Goal: Task Accomplishment & Management: Manage account settings

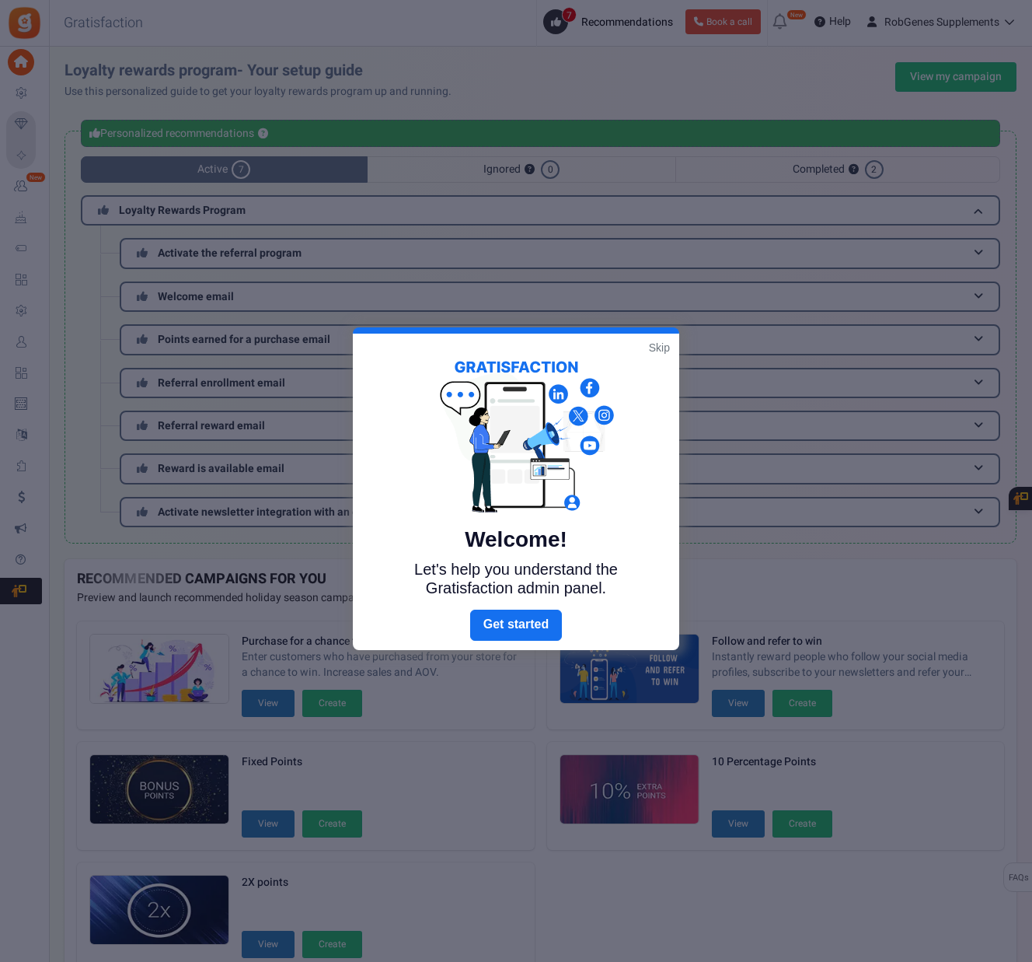
click at [662, 348] on link "Skip" at bounding box center [659, 348] width 21 height 16
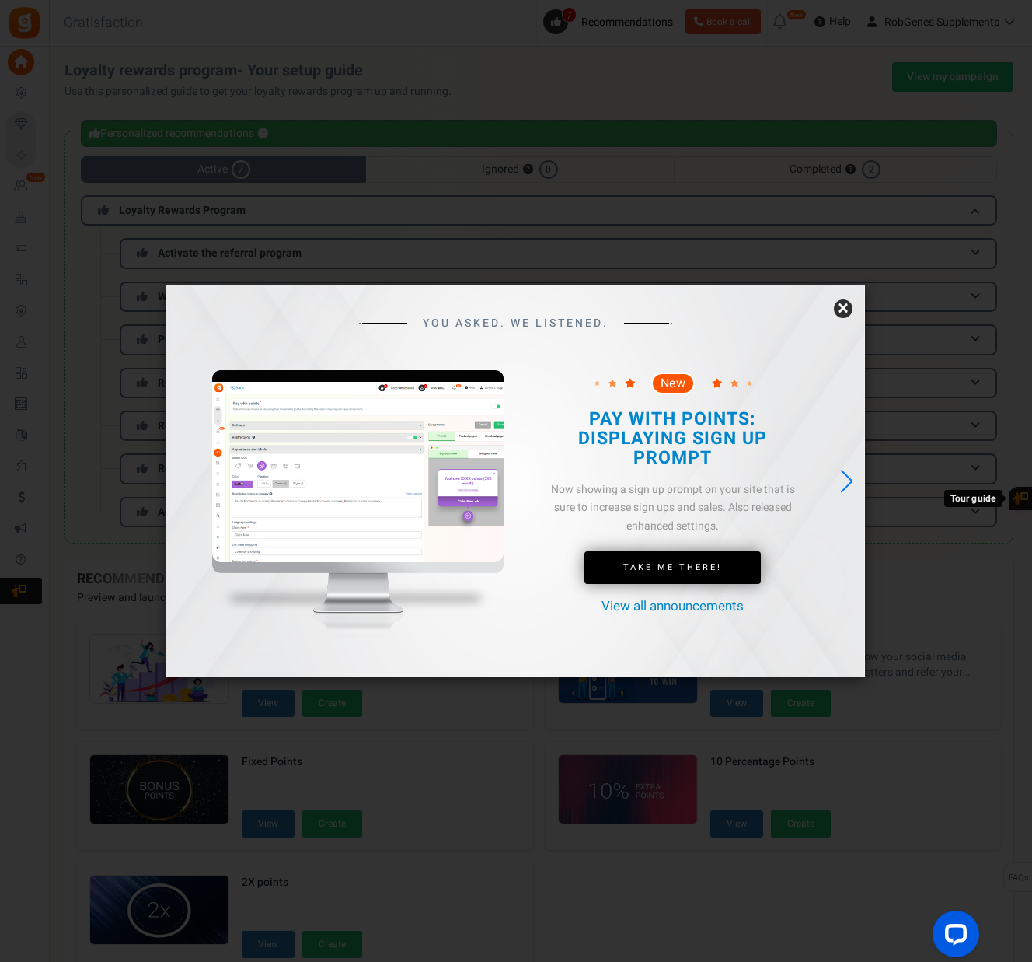
click at [839, 311] on link "×" at bounding box center [843, 308] width 19 height 19
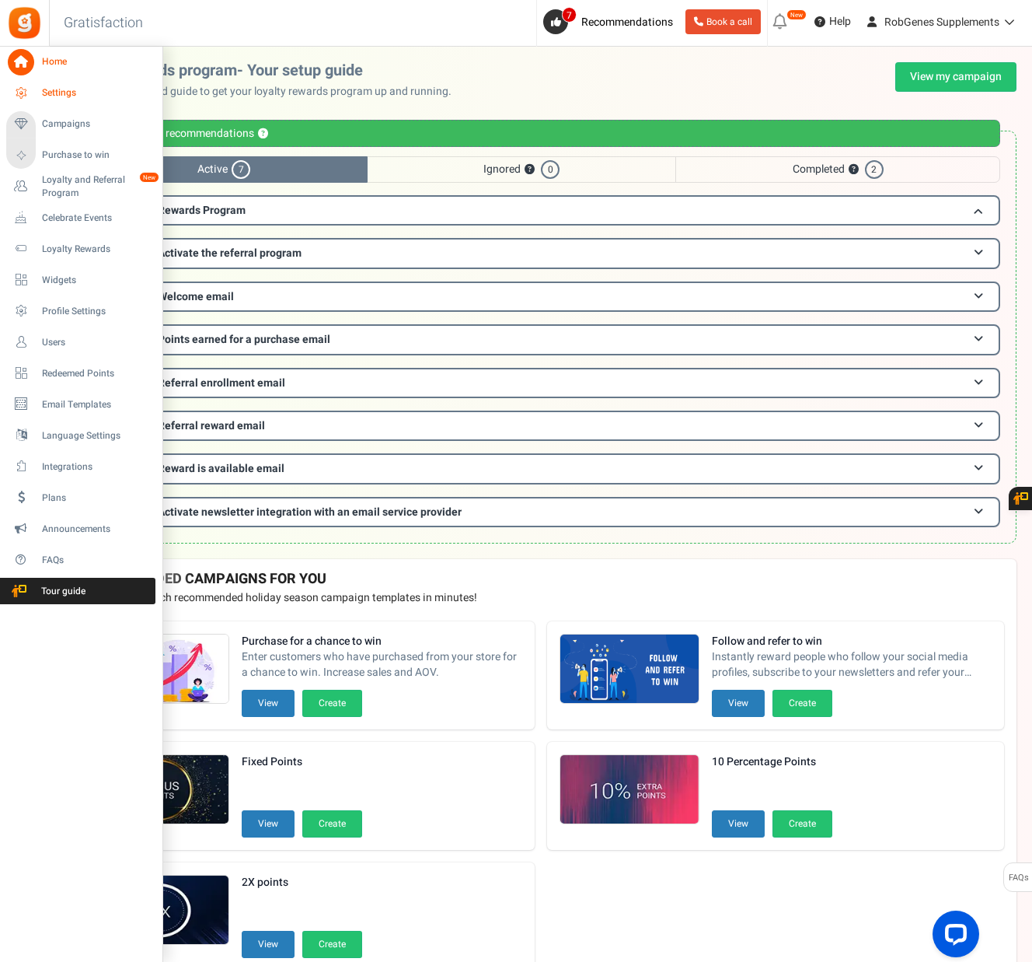
click at [65, 90] on span "Settings" at bounding box center [96, 92] width 109 height 13
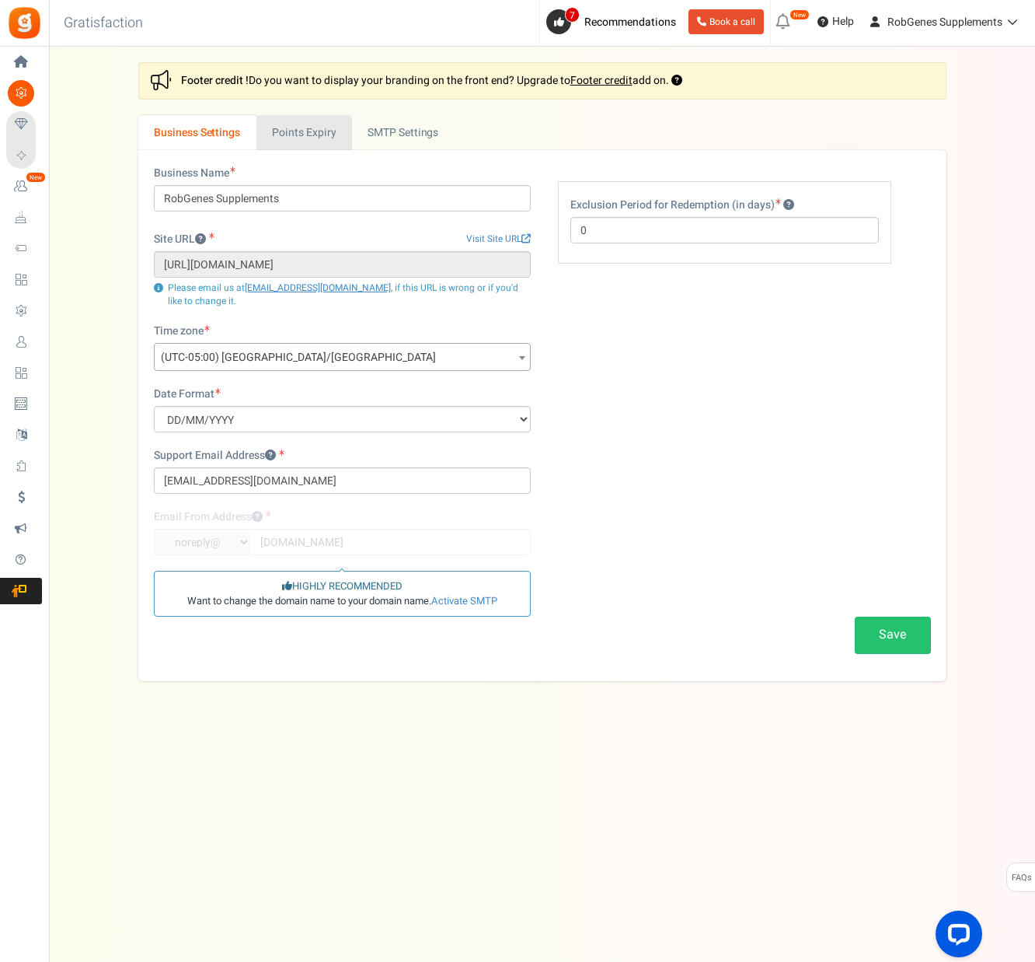
click at [318, 127] on link "Points Expiry" at bounding box center [305, 132] width 96 height 35
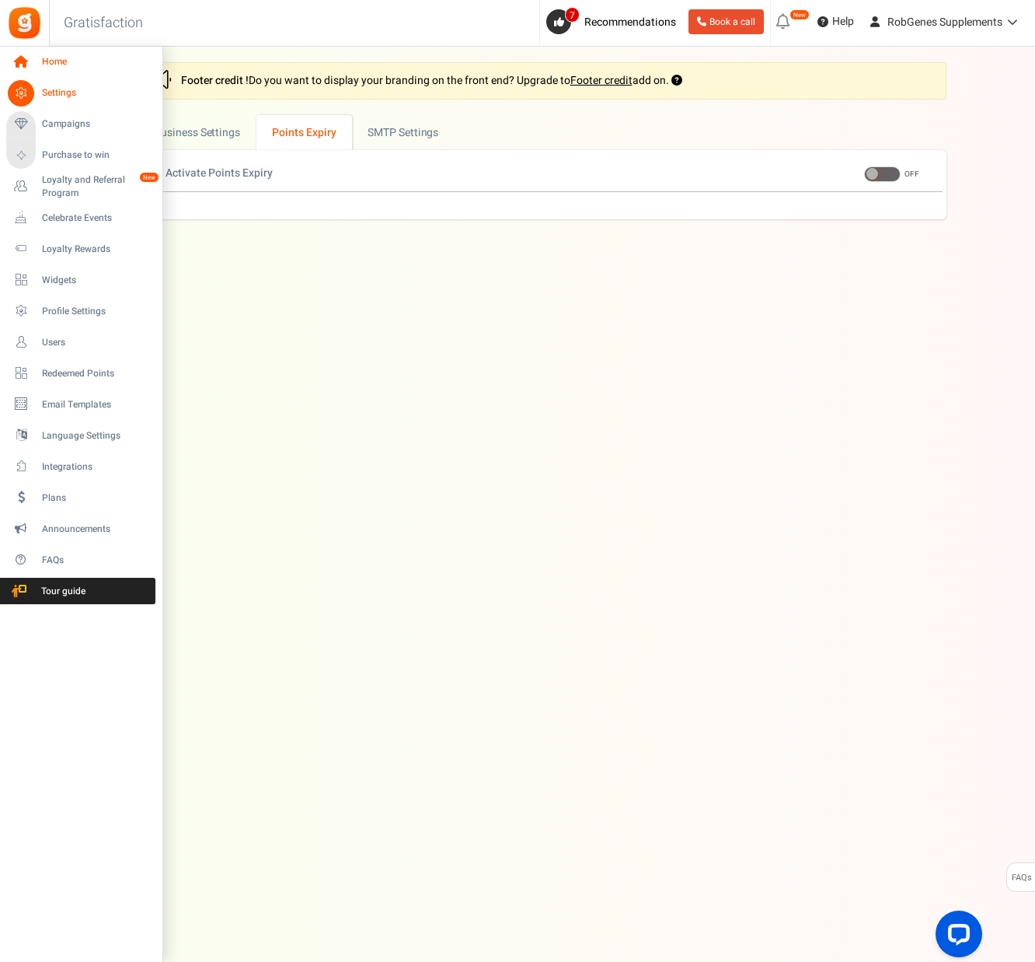
click at [26, 57] on icon at bounding box center [21, 62] width 26 height 26
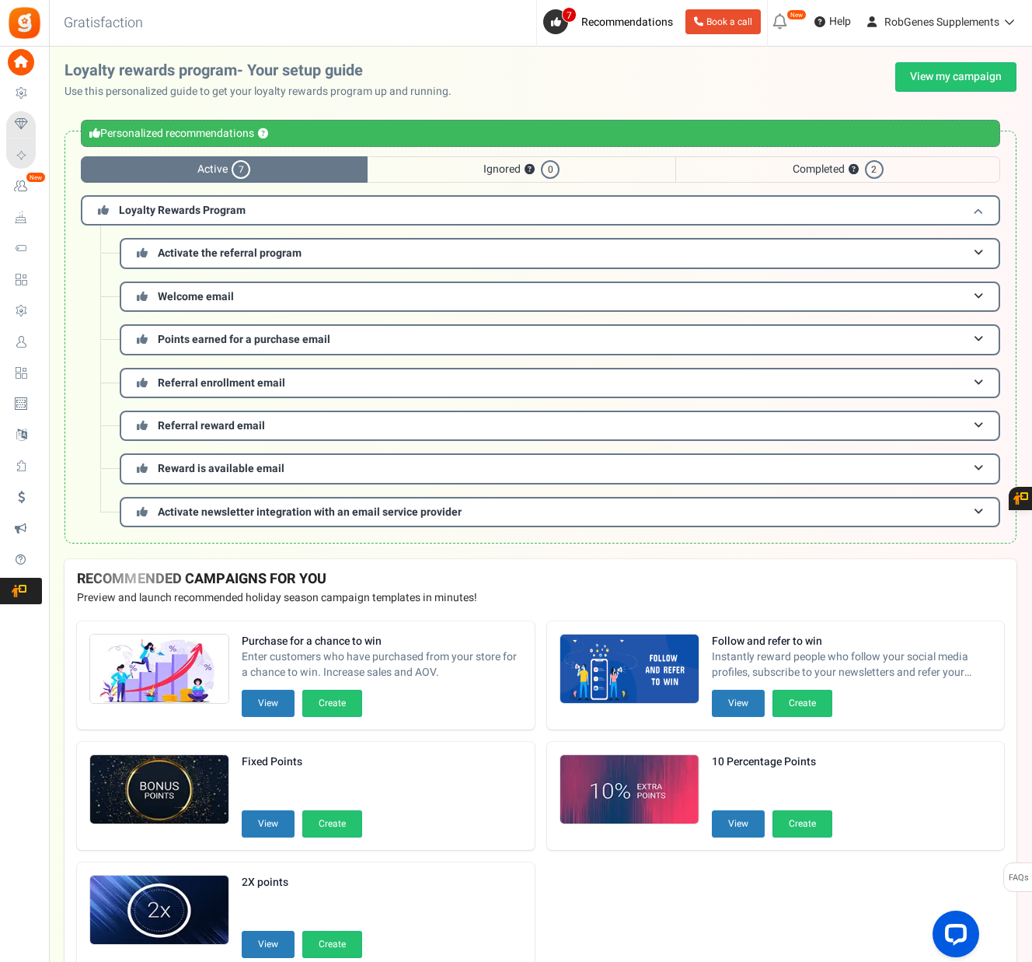
click at [266, 213] on h3 "Loyalty Rewards Program" at bounding box center [541, 210] width 920 height 30
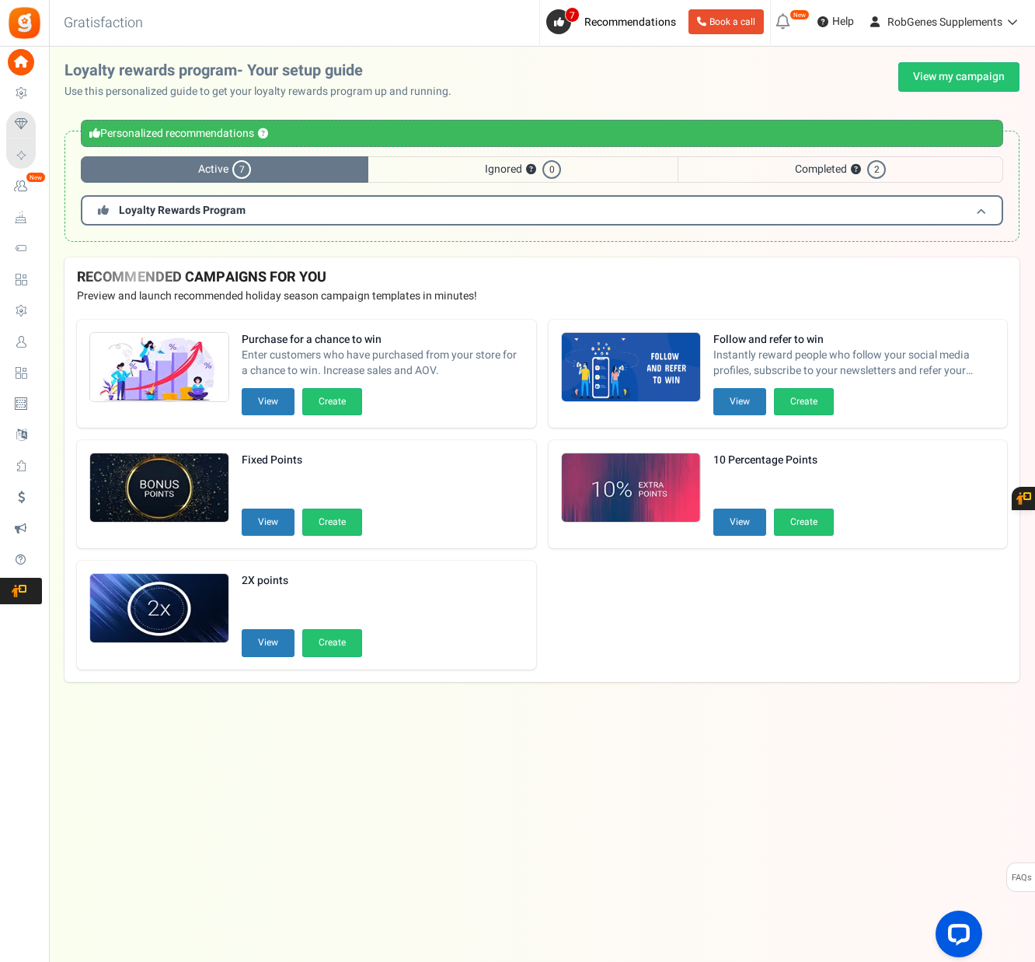
click at [266, 213] on h3 "Loyalty Rewards Program" at bounding box center [542, 210] width 923 height 30
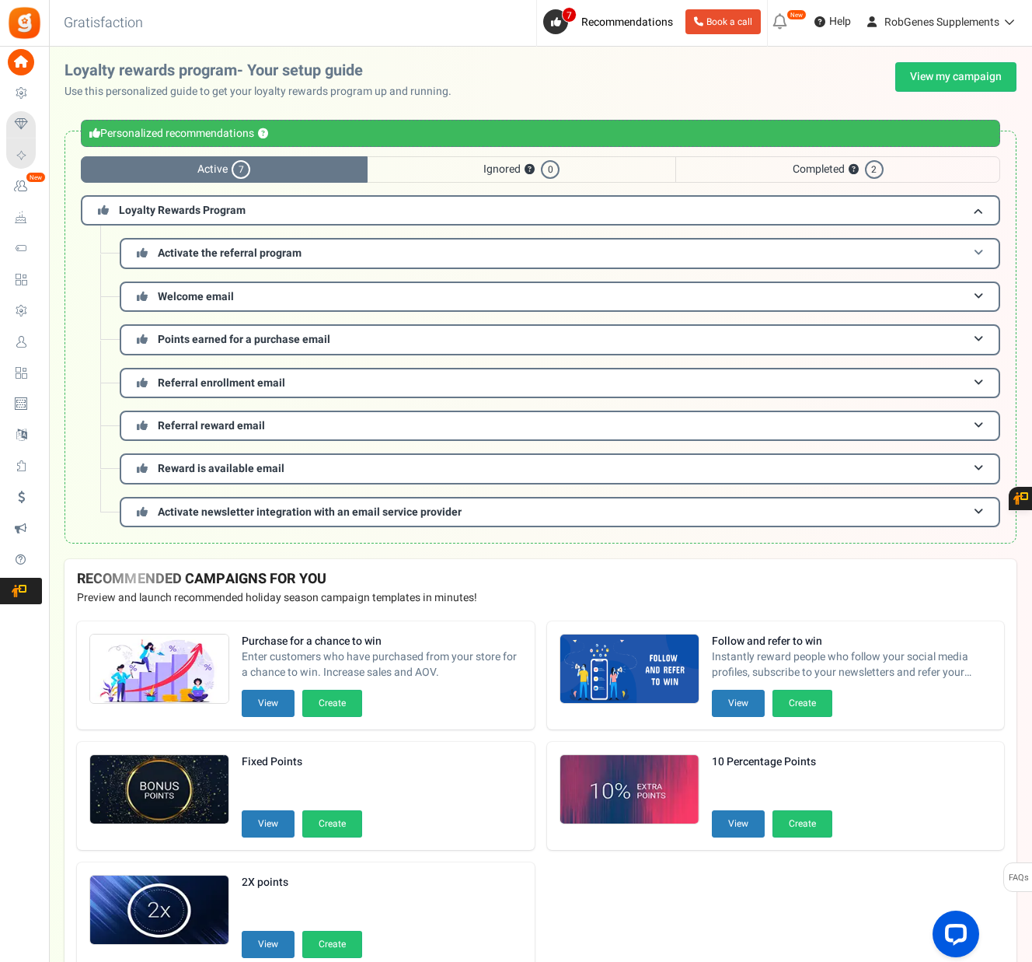
click at [257, 258] on span "Activate the referral program" at bounding box center [230, 253] width 144 height 16
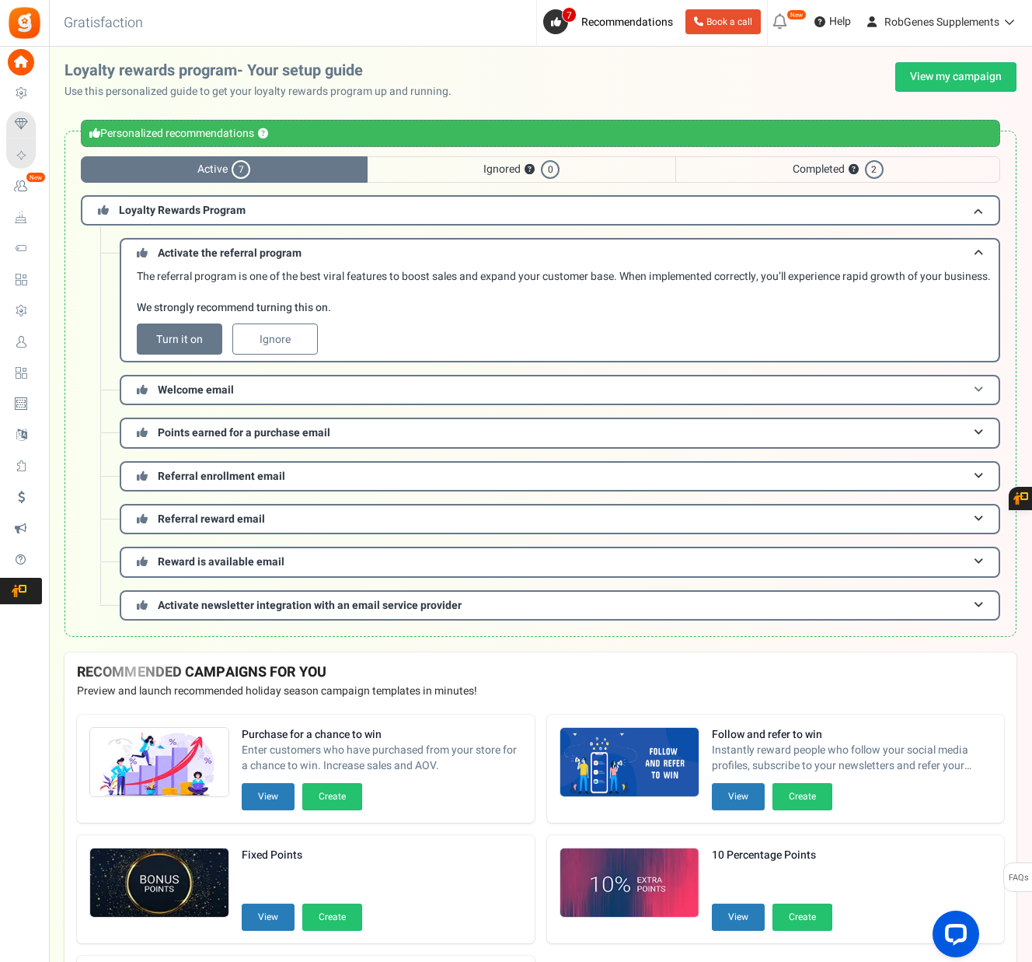
click at [264, 405] on h3 "Welcome email" at bounding box center [560, 390] width 881 height 30
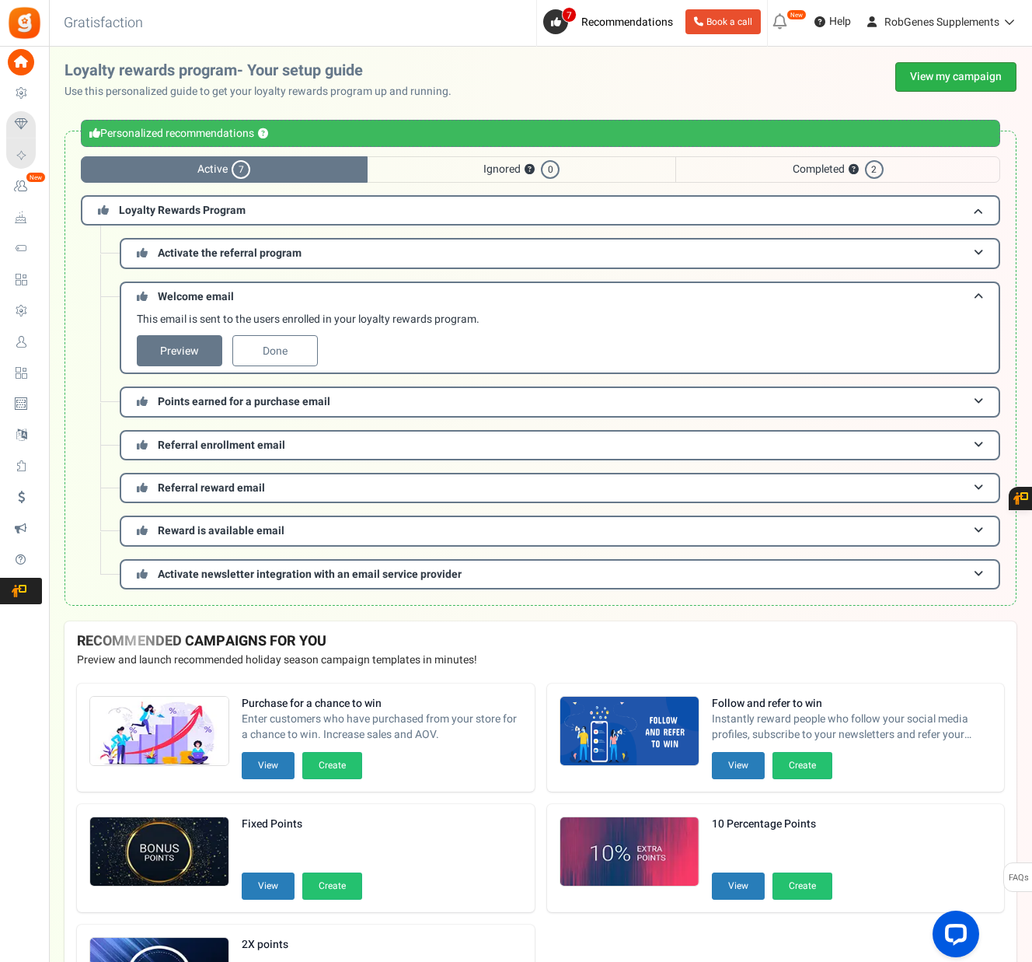
click at [935, 79] on link "View my campaign" at bounding box center [956, 77] width 121 height 30
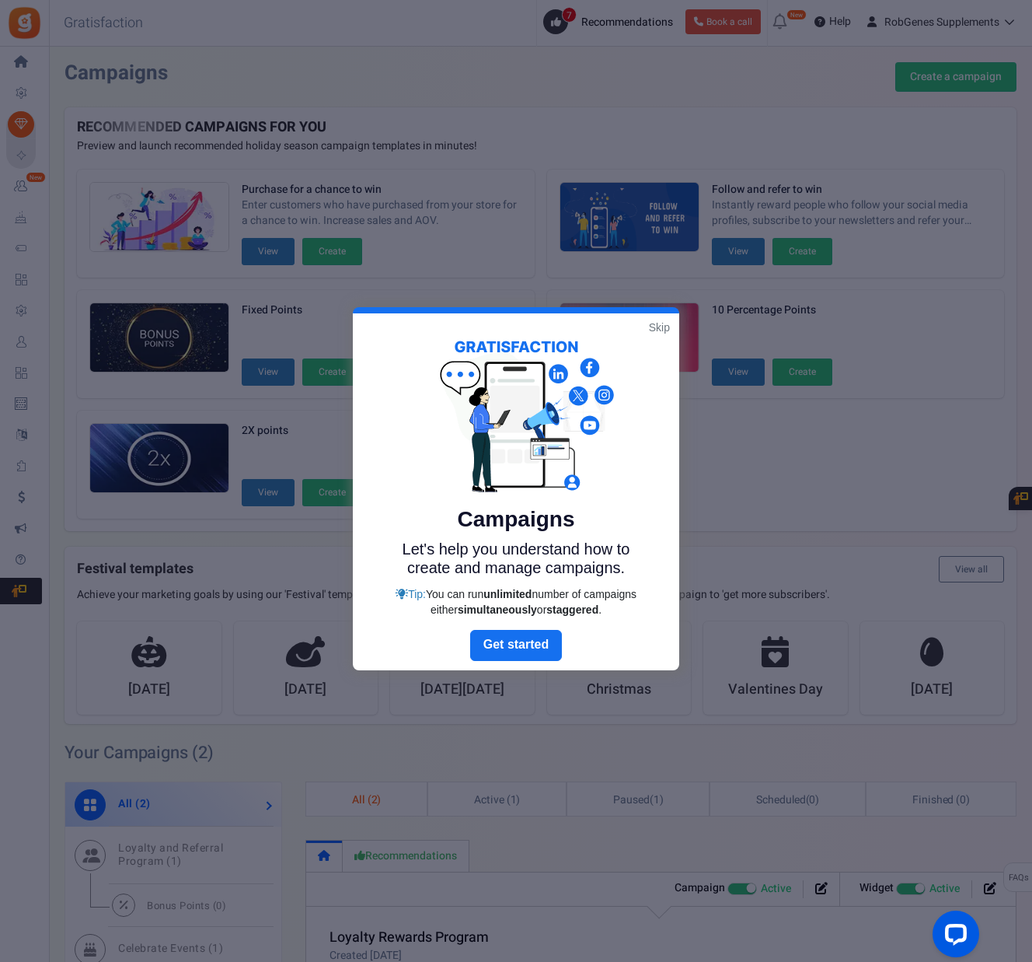
click at [655, 325] on link "Skip" at bounding box center [659, 328] width 21 height 16
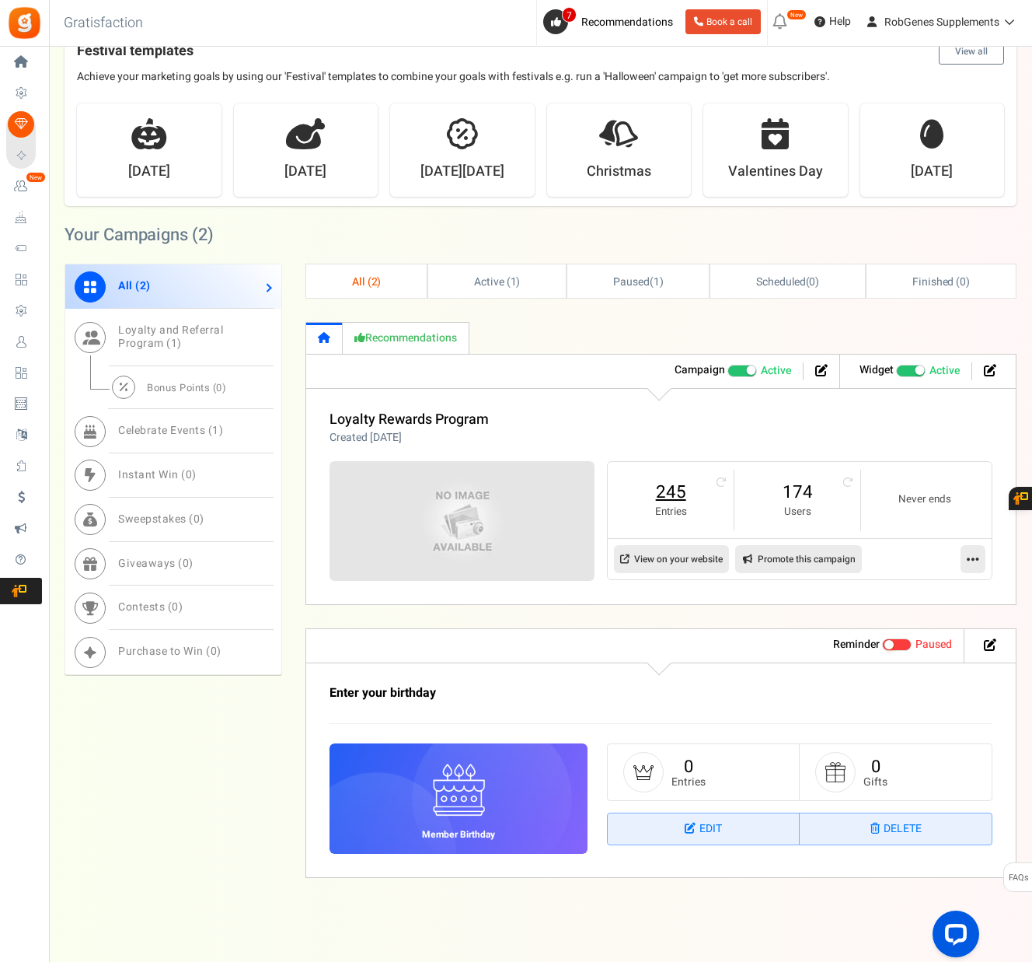
scroll to position [517, 0]
click at [991, 365] on icon at bounding box center [990, 371] width 12 height 12
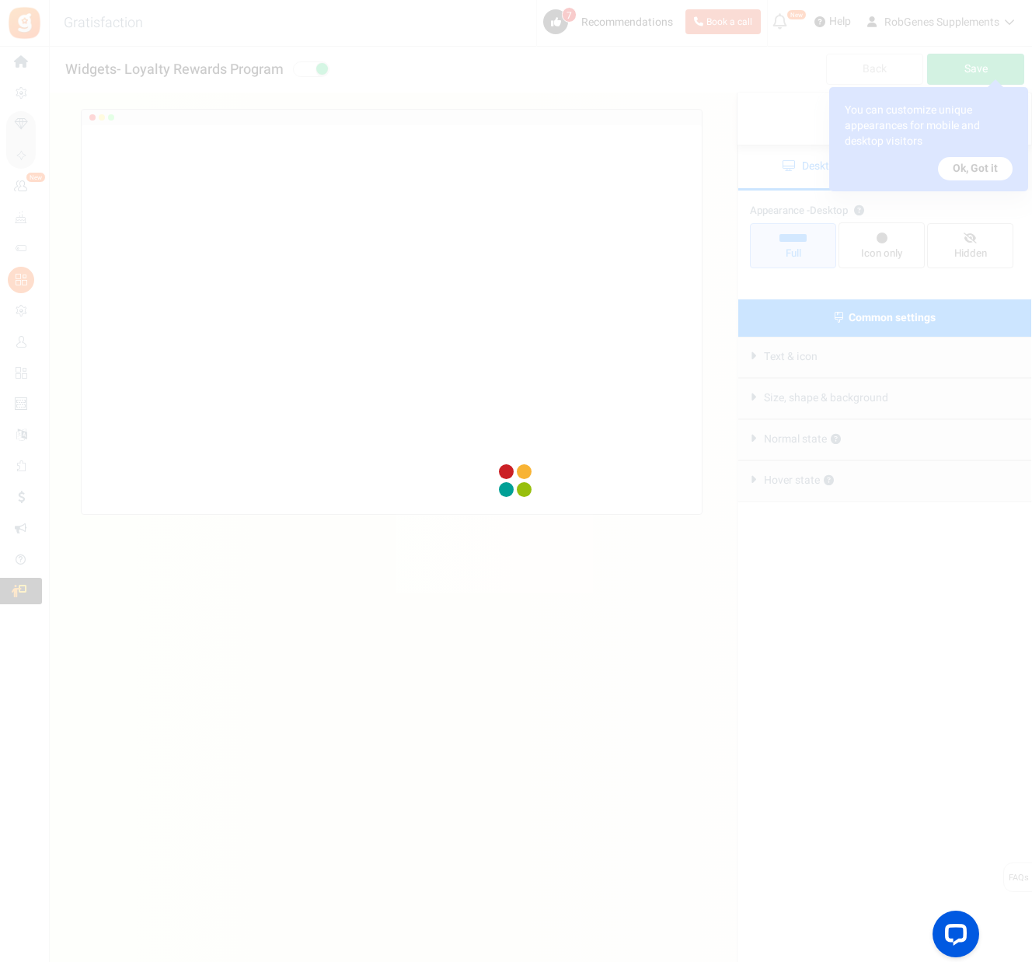
radio input "true"
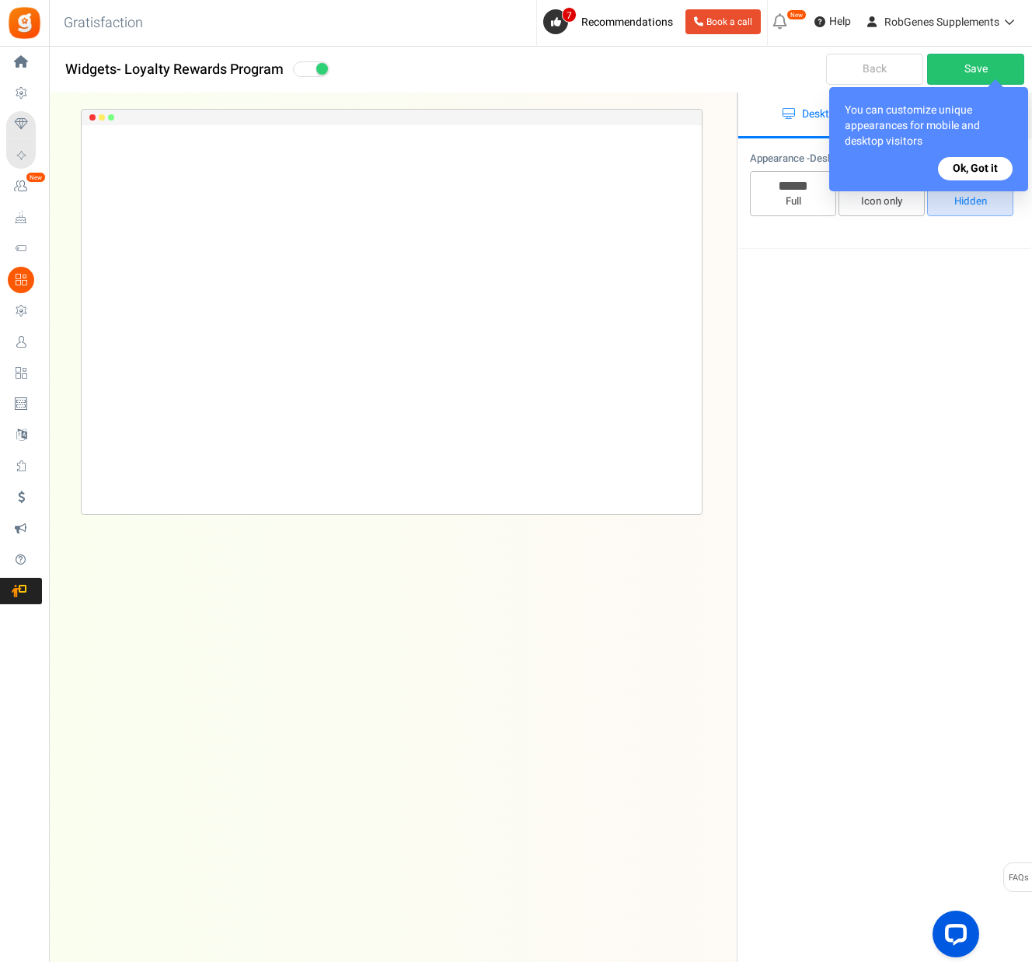
click at [981, 169] on button "Ok, Got it" at bounding box center [975, 168] width 75 height 23
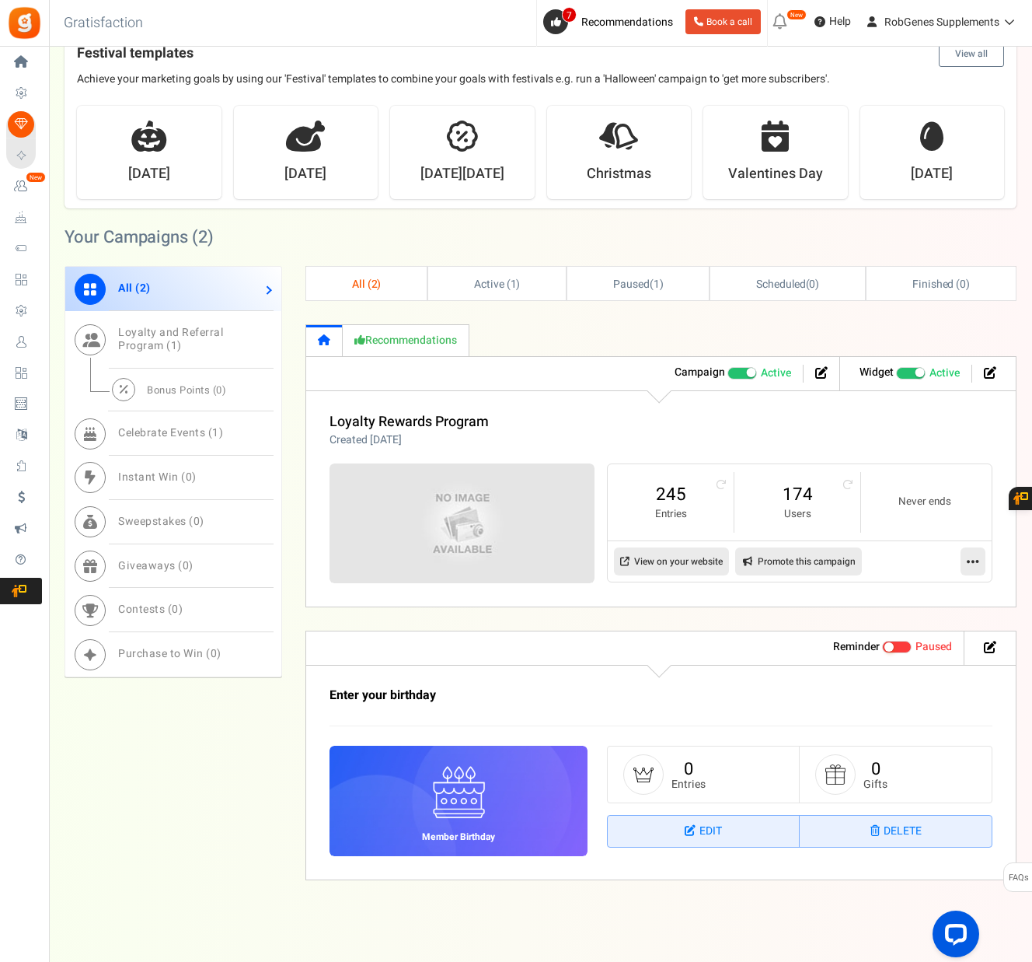
scroll to position [515, 0]
click at [222, 336] on span "Loyalty and Referral Program ( 1 )" at bounding box center [170, 340] width 105 height 30
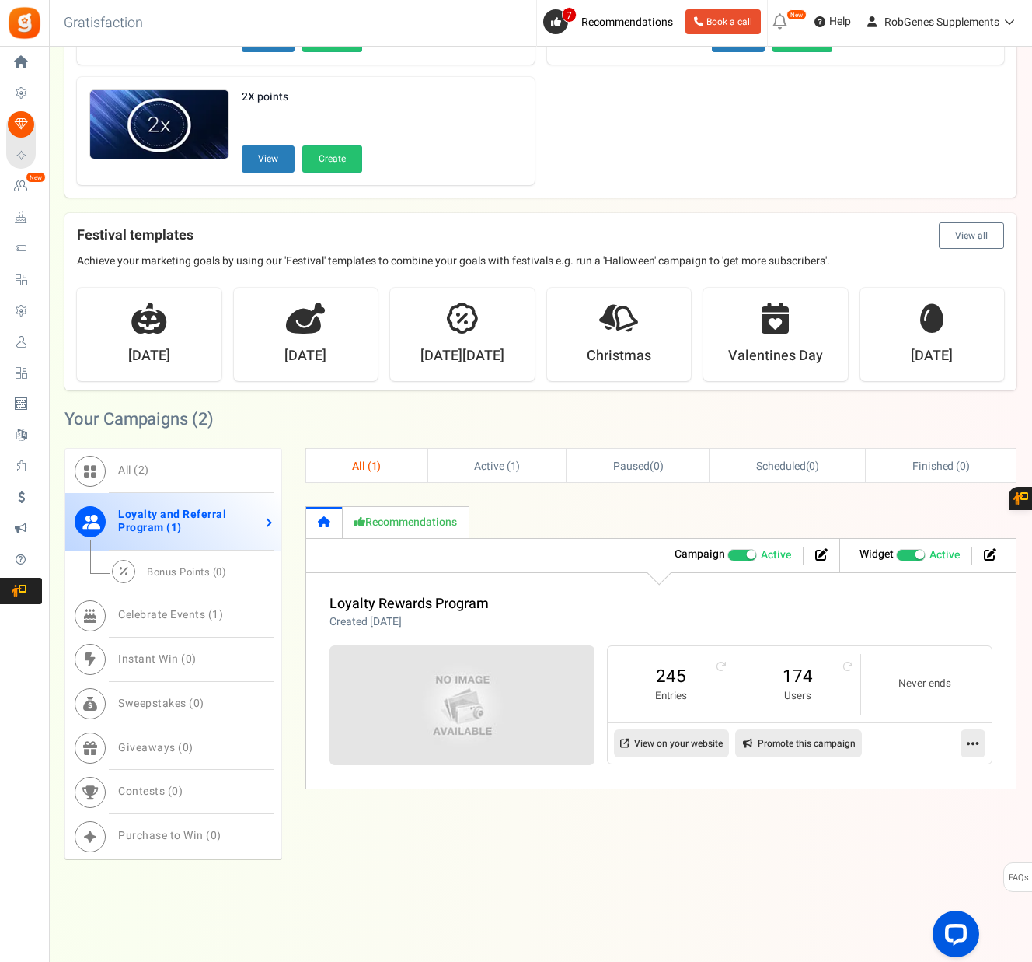
click at [972, 736] on icon at bounding box center [973, 743] width 12 height 14
click at [933, 774] on link "Edit" at bounding box center [923, 780] width 115 height 29
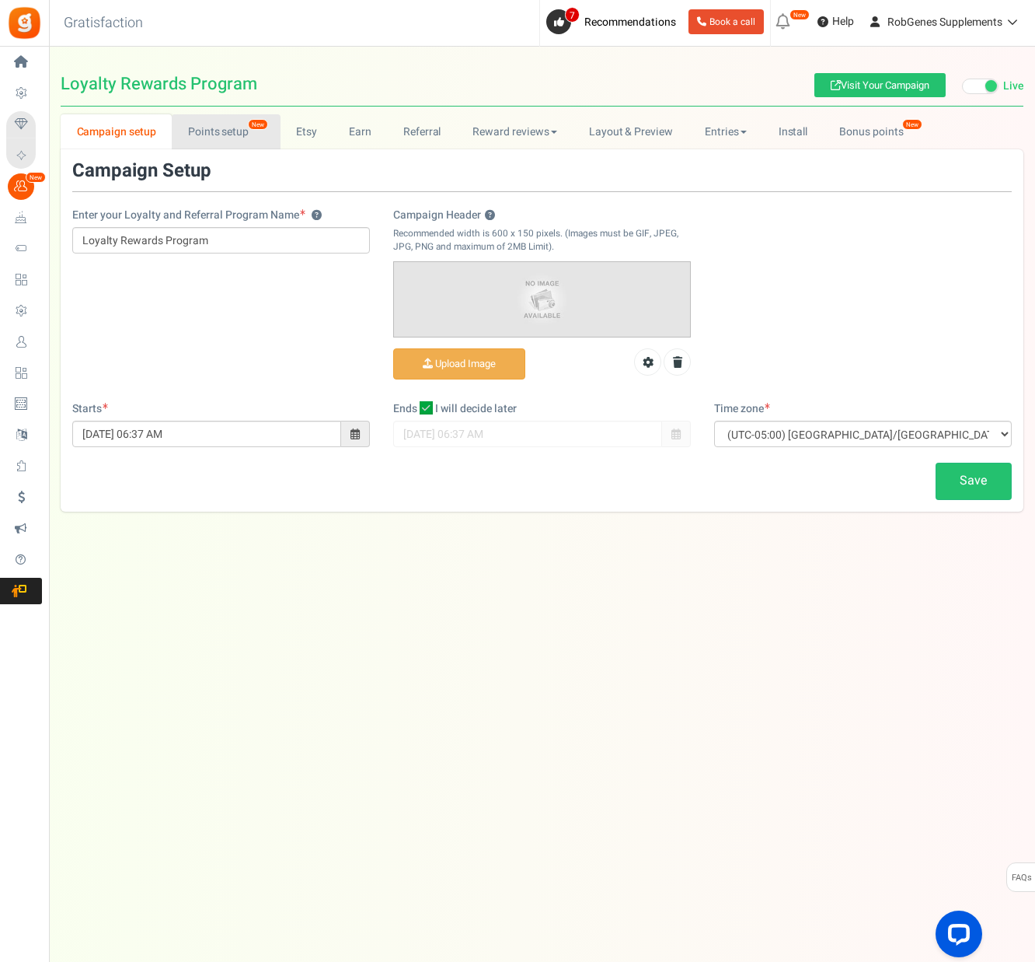
click at [246, 126] on link "Points setup New" at bounding box center [226, 131] width 108 height 35
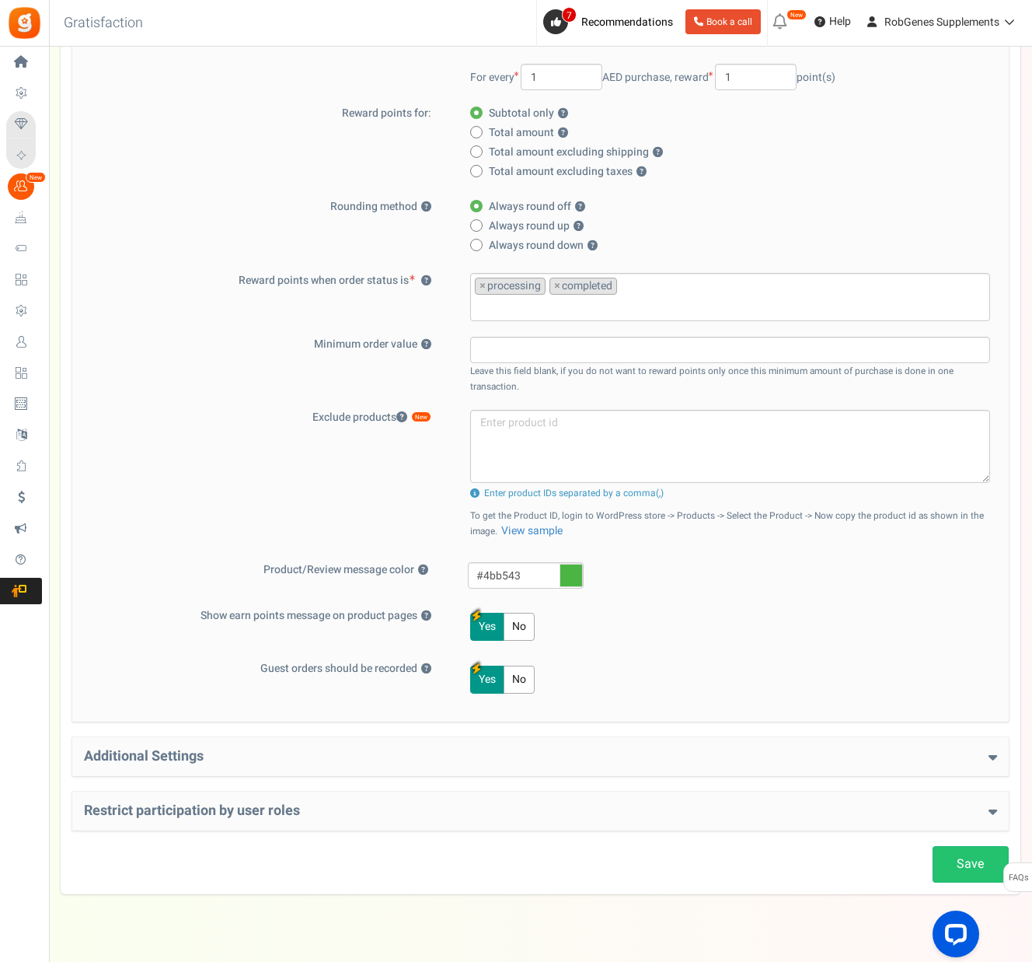
scroll to position [266, 0]
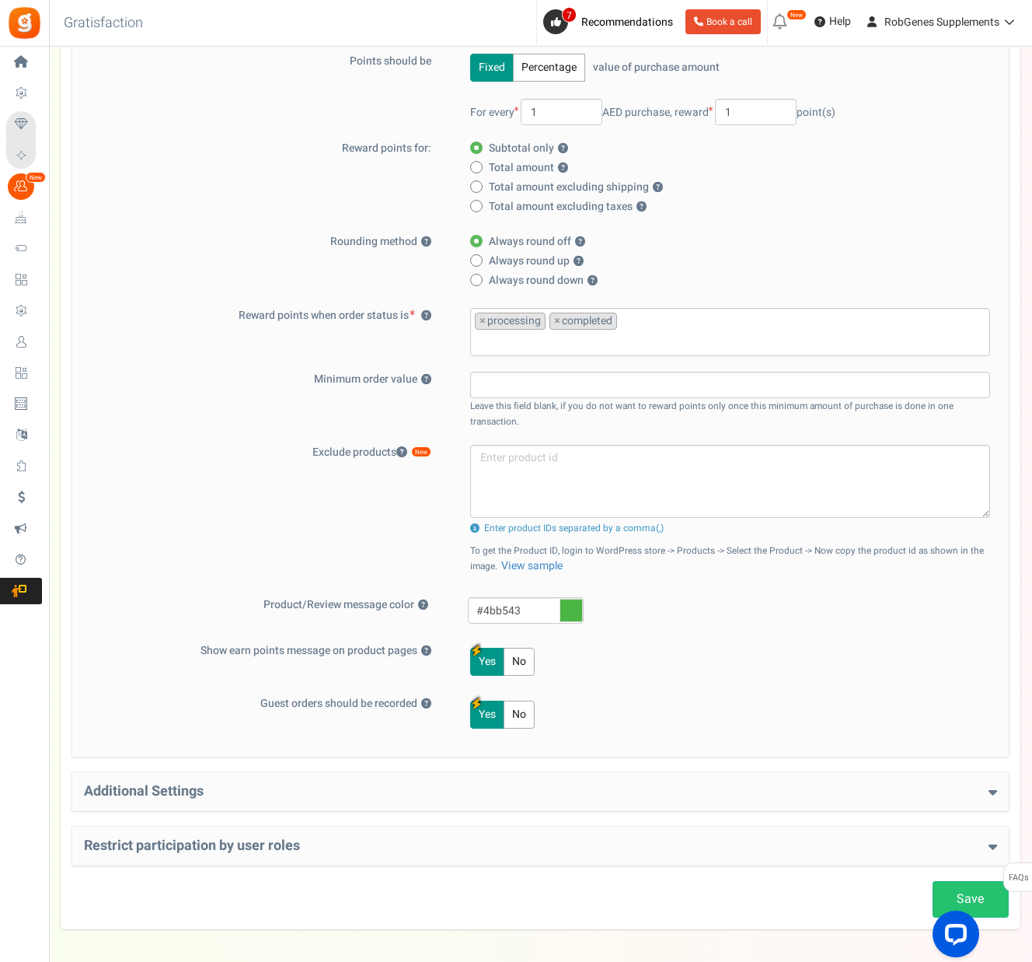
click at [572, 606] on icon at bounding box center [571, 610] width 23 height 23
click at [572, 606] on input "#4bb543" at bounding box center [526, 610] width 116 height 26
click at [739, 629] on div "Basic Settings Give points on purchases ? Yes No Points should be Fixed Percent…" at bounding box center [540, 349] width 937 height 815
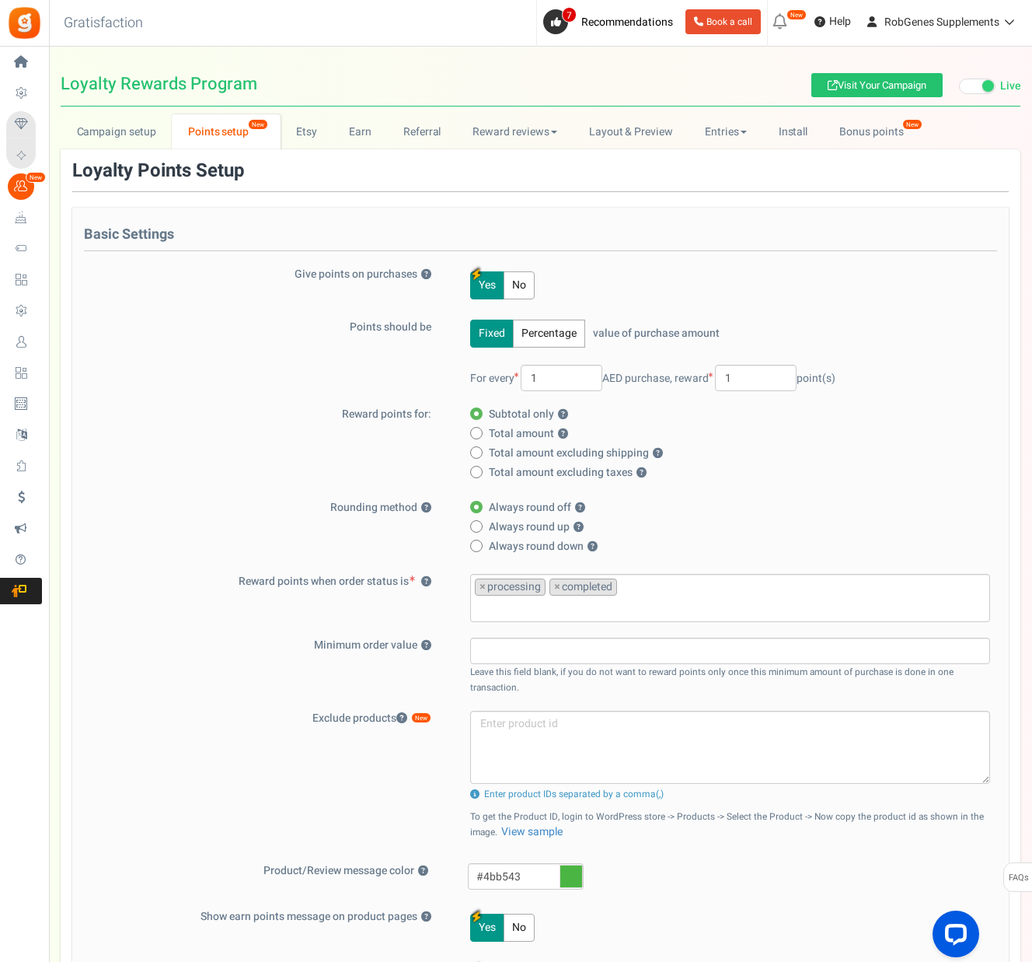
scroll to position [0, 0]
click at [644, 129] on link "Layout & Preview" at bounding box center [631, 131] width 116 height 35
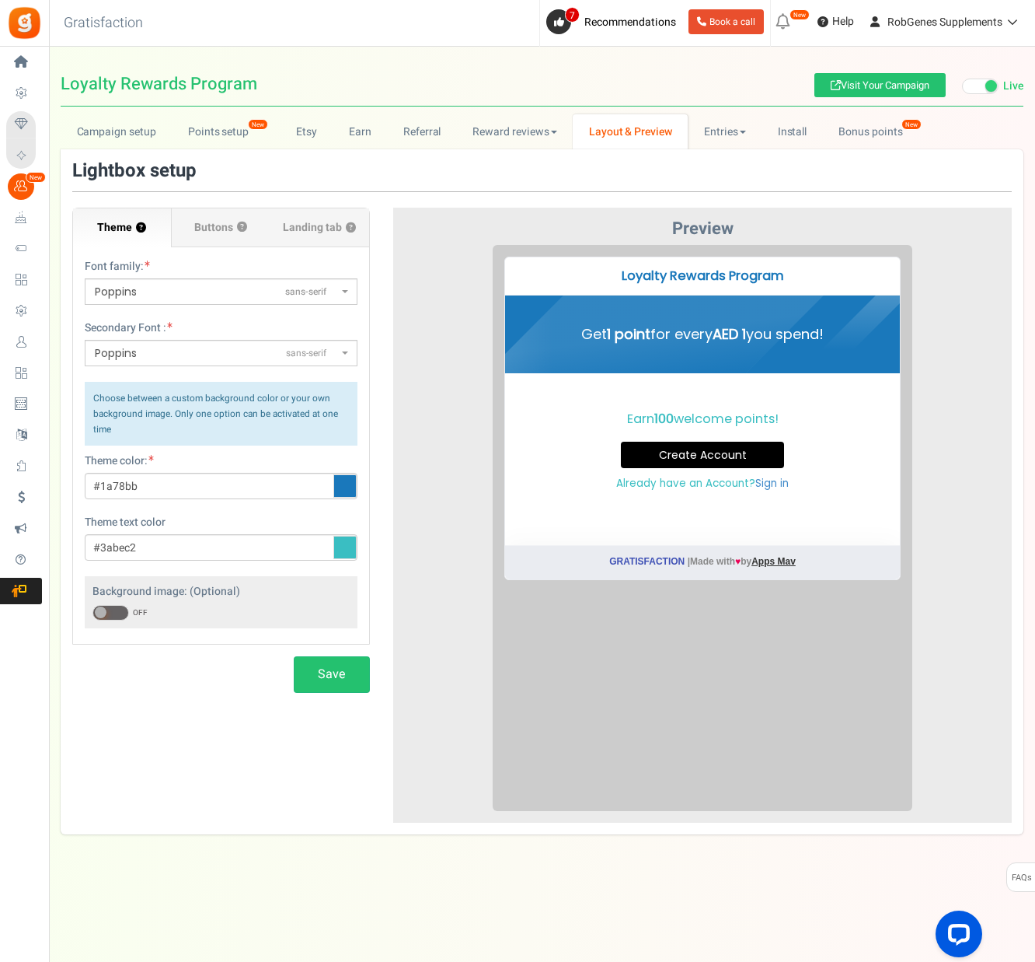
click at [343, 480] on icon at bounding box center [344, 485] width 23 height 23
click at [343, 480] on input "#1a78bb" at bounding box center [221, 486] width 273 height 26
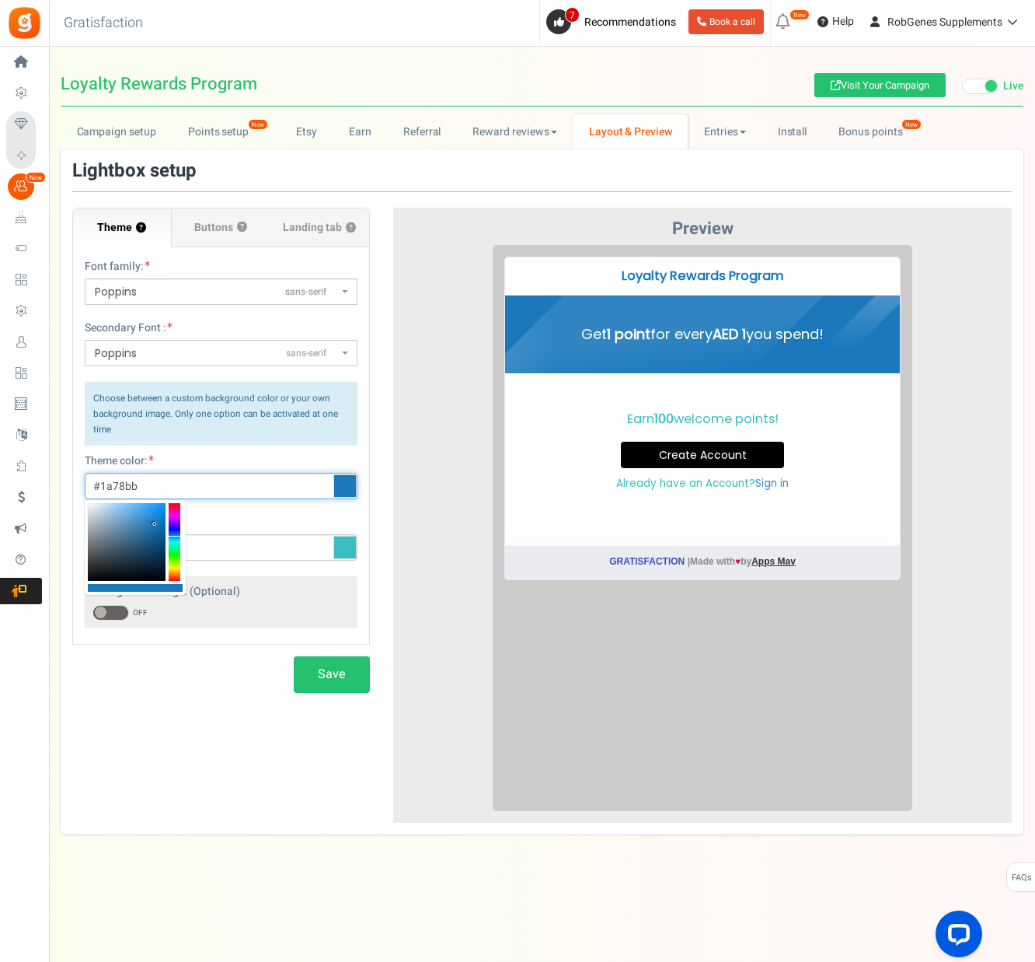
paste input "6353A3"
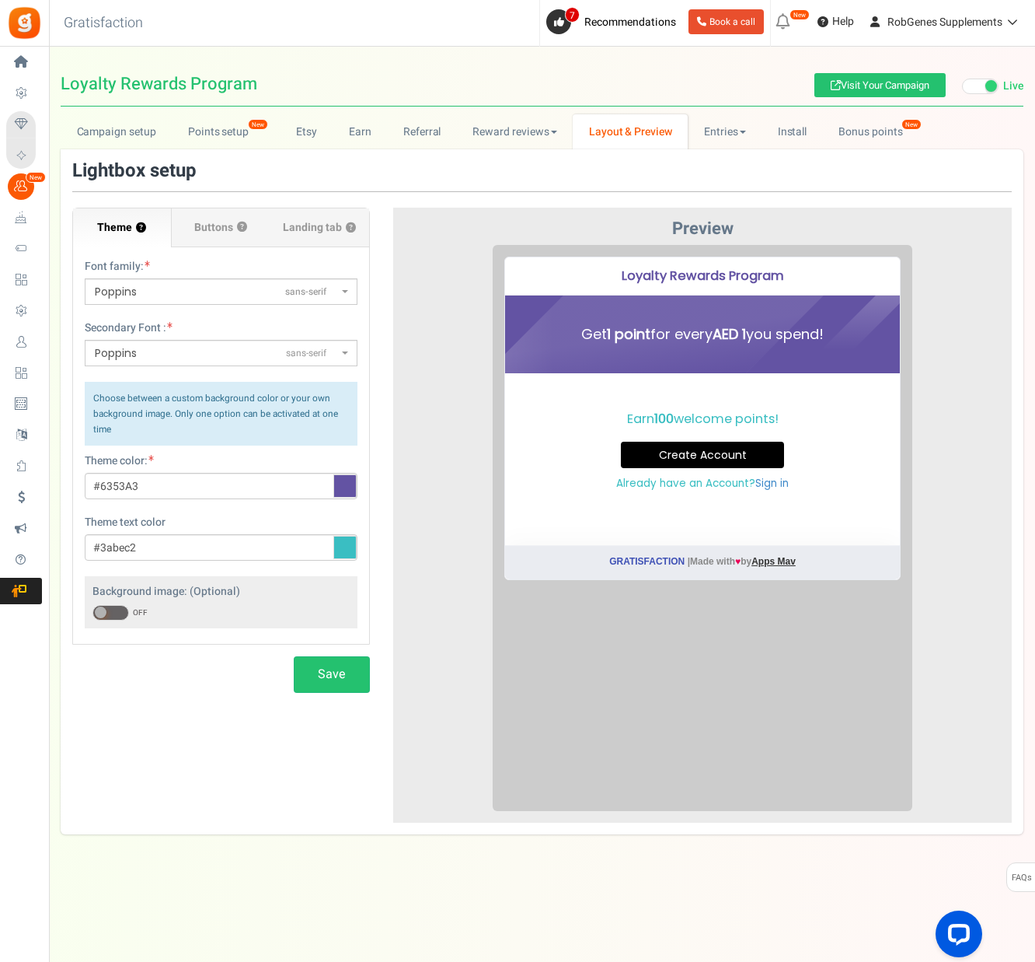
type input "#6353a3"
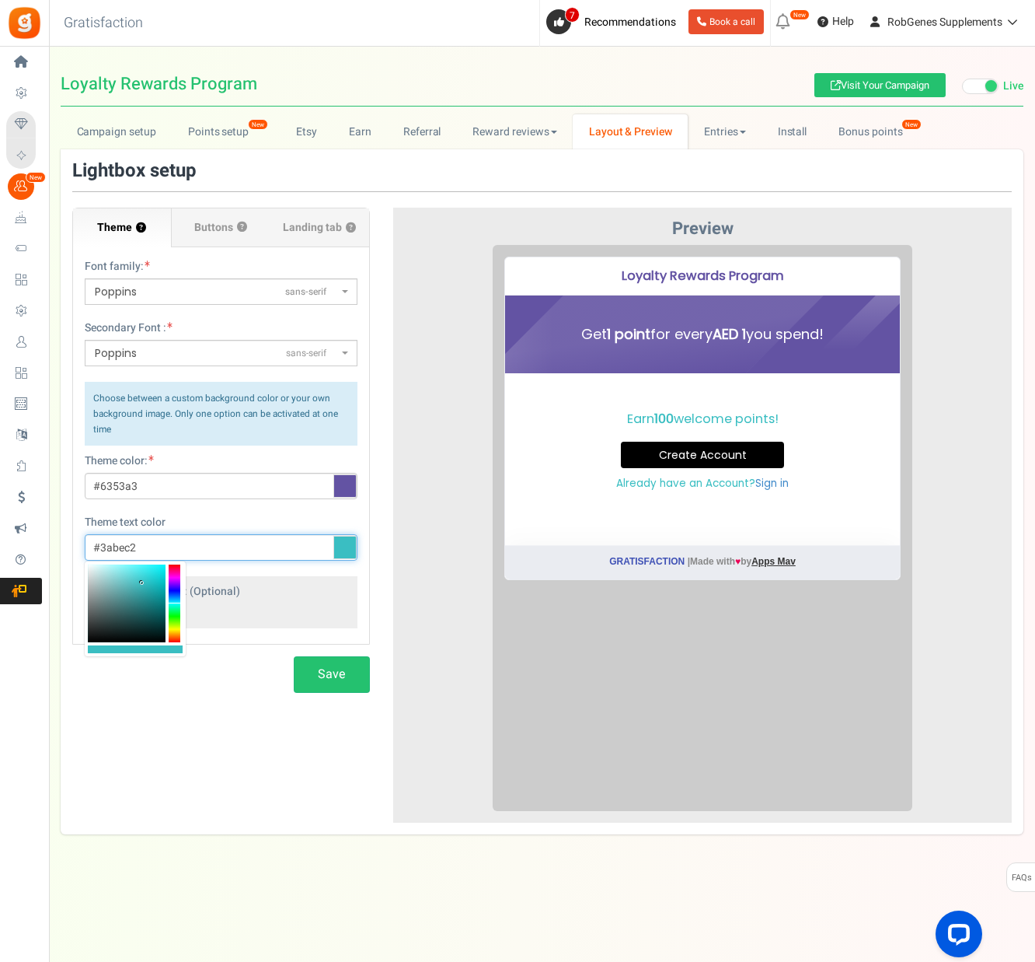
click at [243, 552] on input "#3abec2" at bounding box center [221, 547] width 273 height 26
paste input "60BF66"
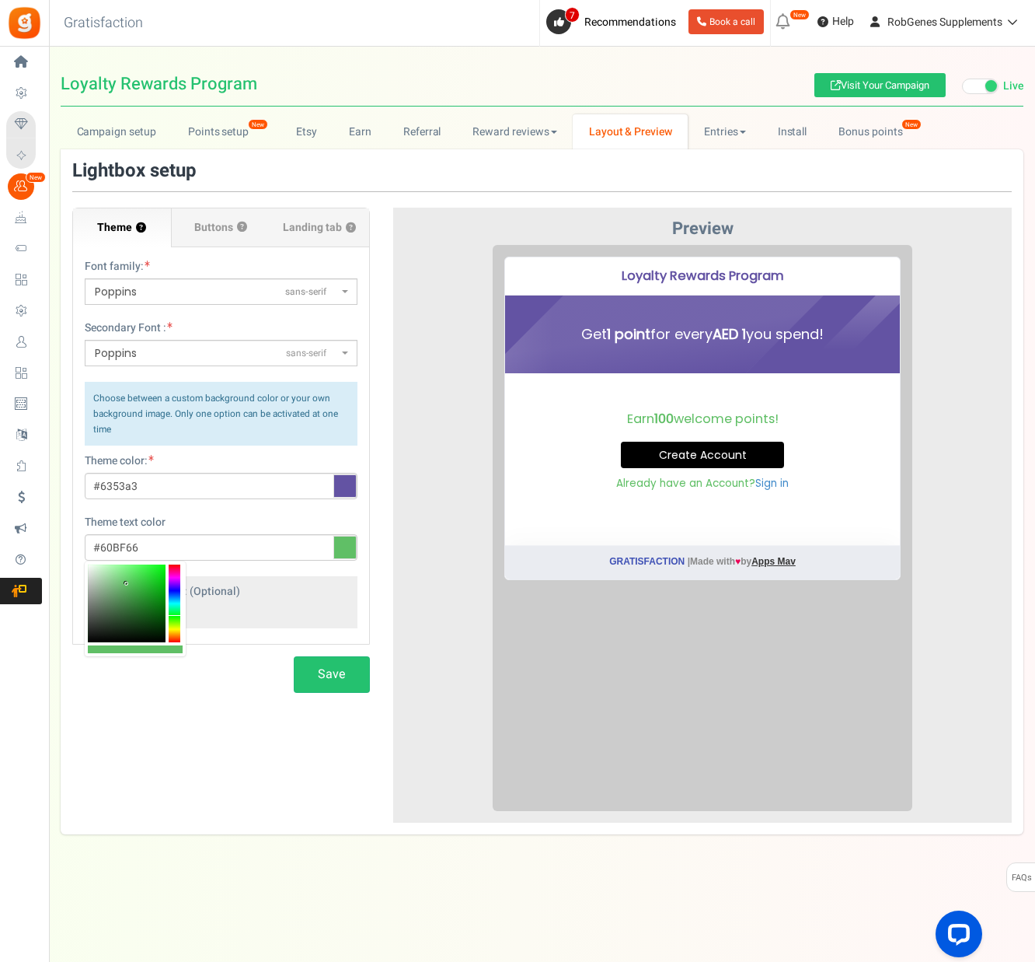
type input "#60bf66"
click at [219, 756] on div "Theme ? Font family: ABeeZeesans-serif [PERSON_NAME] Displaydisplay AR One Sans…" at bounding box center [542, 492] width 963 height 662
click at [218, 225] on span "Buttons" at bounding box center [213, 228] width 39 height 16
click at [0, 0] on input "Buttons ?" at bounding box center [0, 0] width 0 height 0
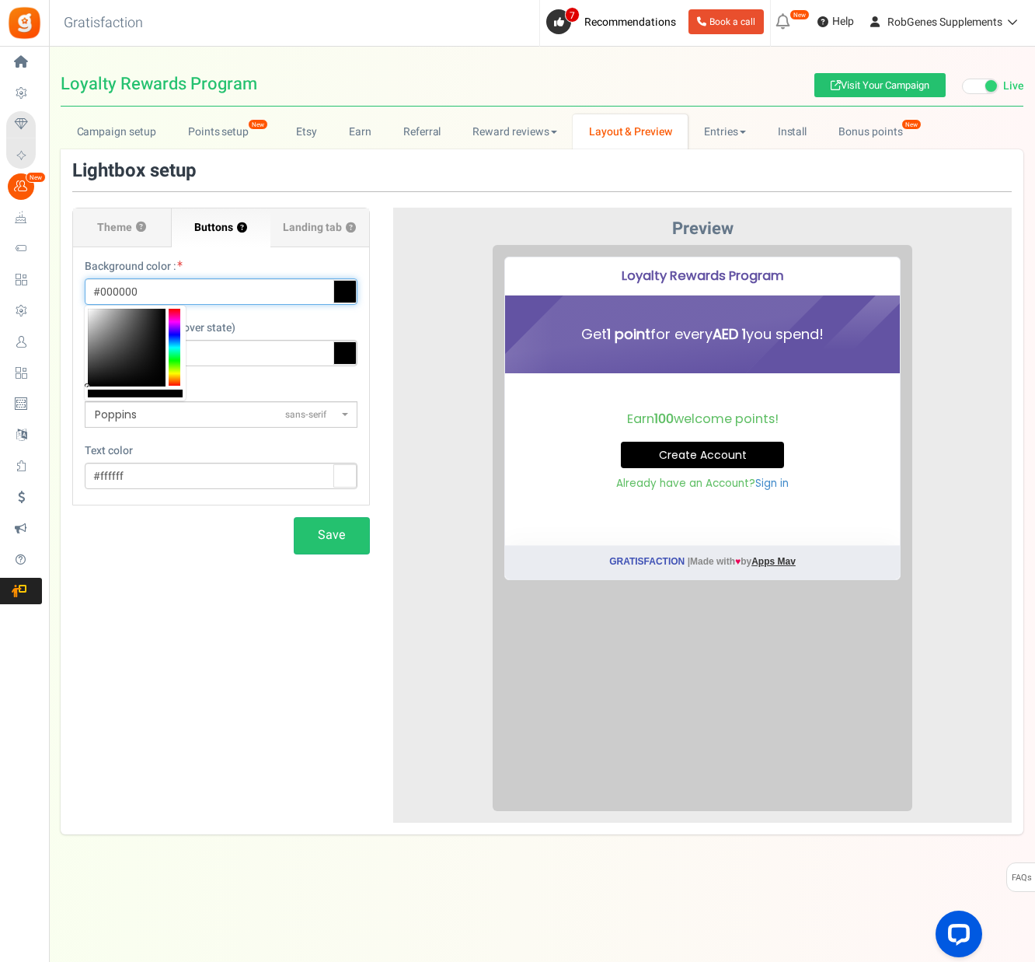
click at [226, 293] on input "#000000" at bounding box center [221, 291] width 273 height 26
paste input "60BF66"
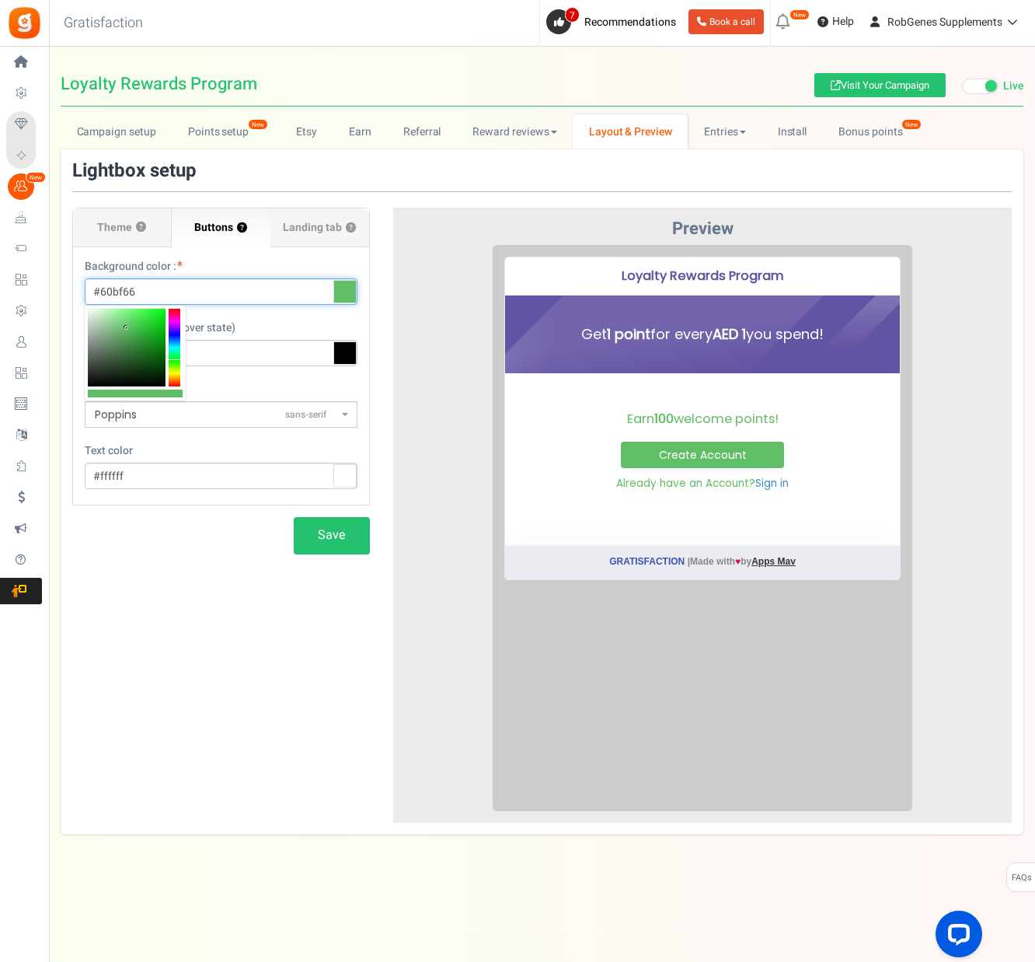
paste input "353A3"
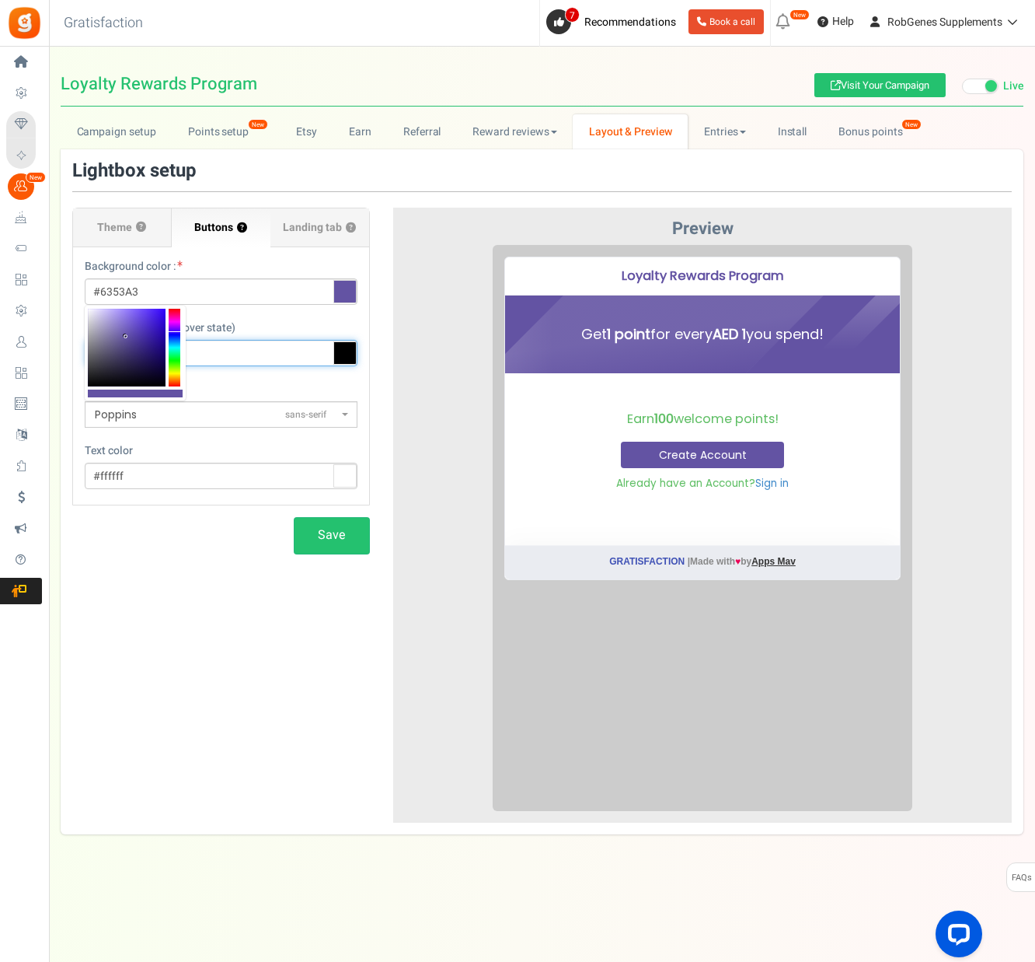
type input "#6353a3"
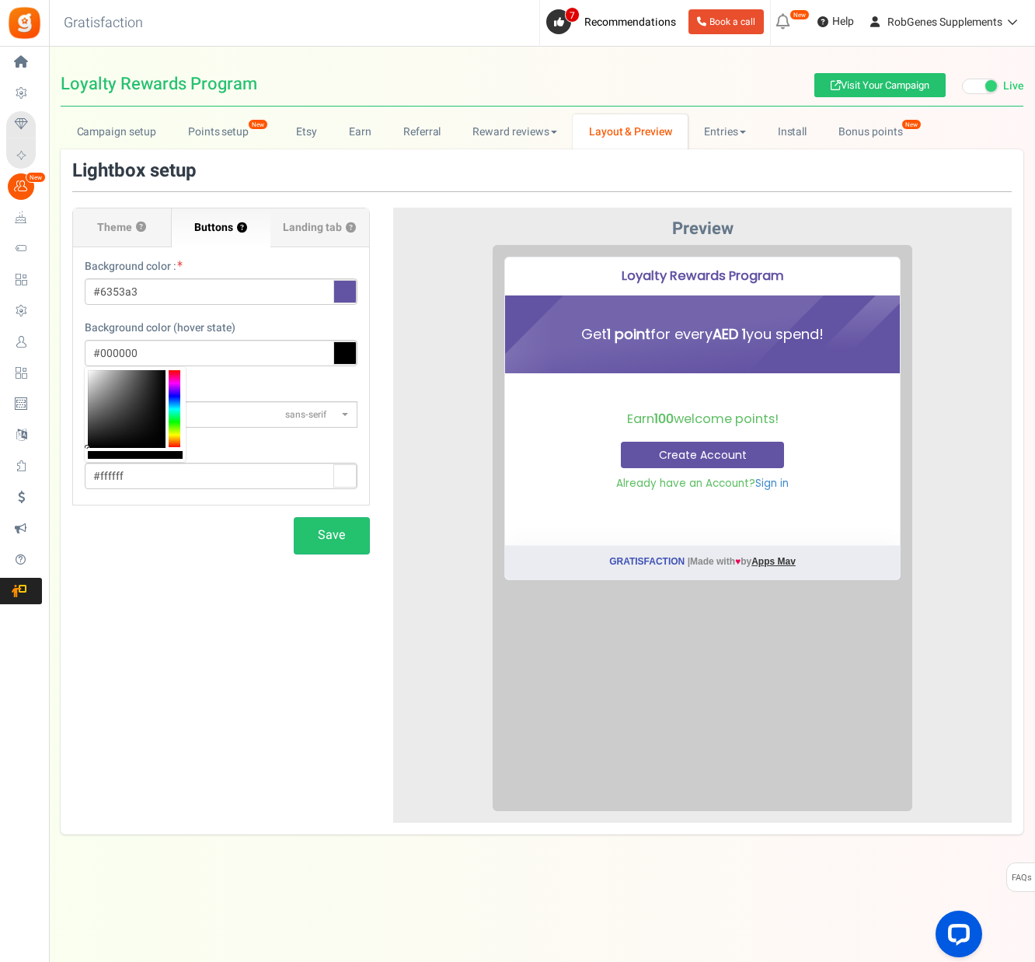
click at [228, 601] on div "Theme ? Font family: ABeeZeesans-serif [PERSON_NAME] Displaydisplay AR One Sans…" at bounding box center [542, 492] width 963 height 662
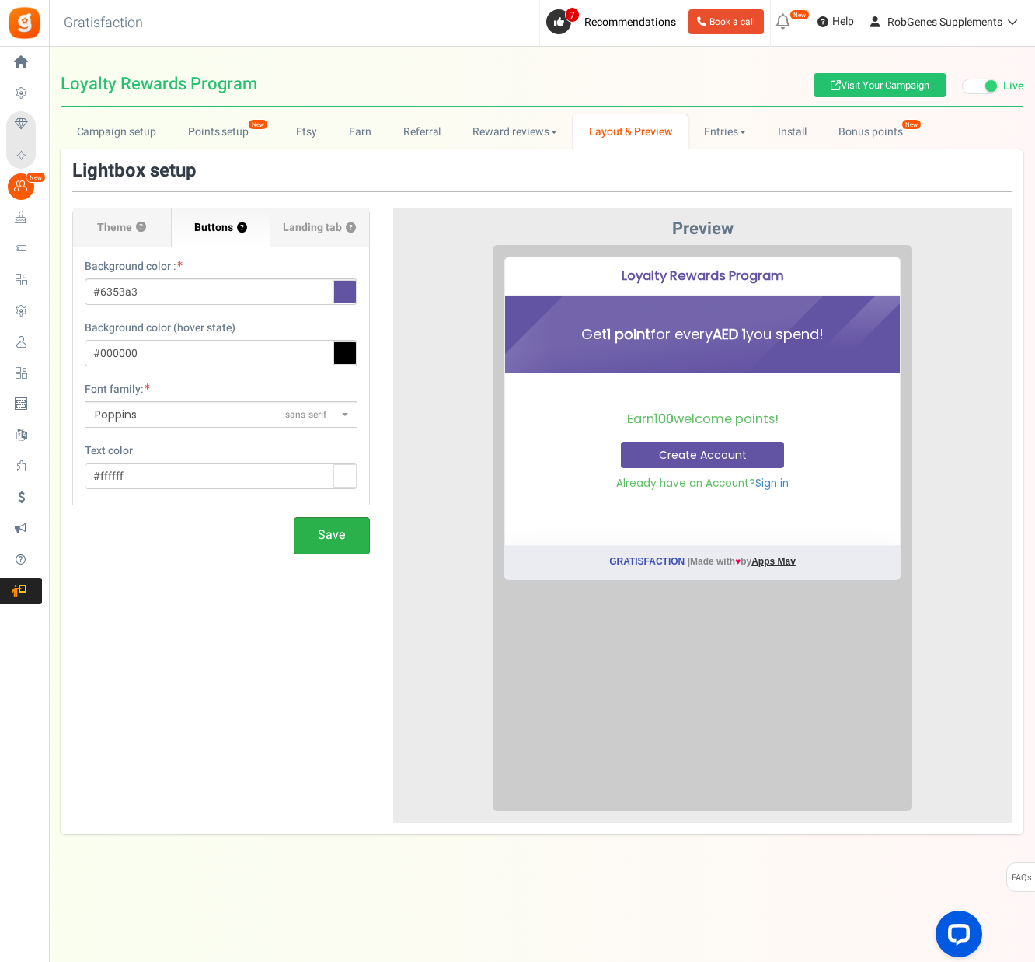
click at [319, 529] on button "Save" at bounding box center [332, 535] width 76 height 37
click at [310, 230] on span "Landing tab ?" at bounding box center [319, 228] width 73 height 16
click at [0, 0] on input "Landing tab ?" at bounding box center [0, 0] width 0 height 0
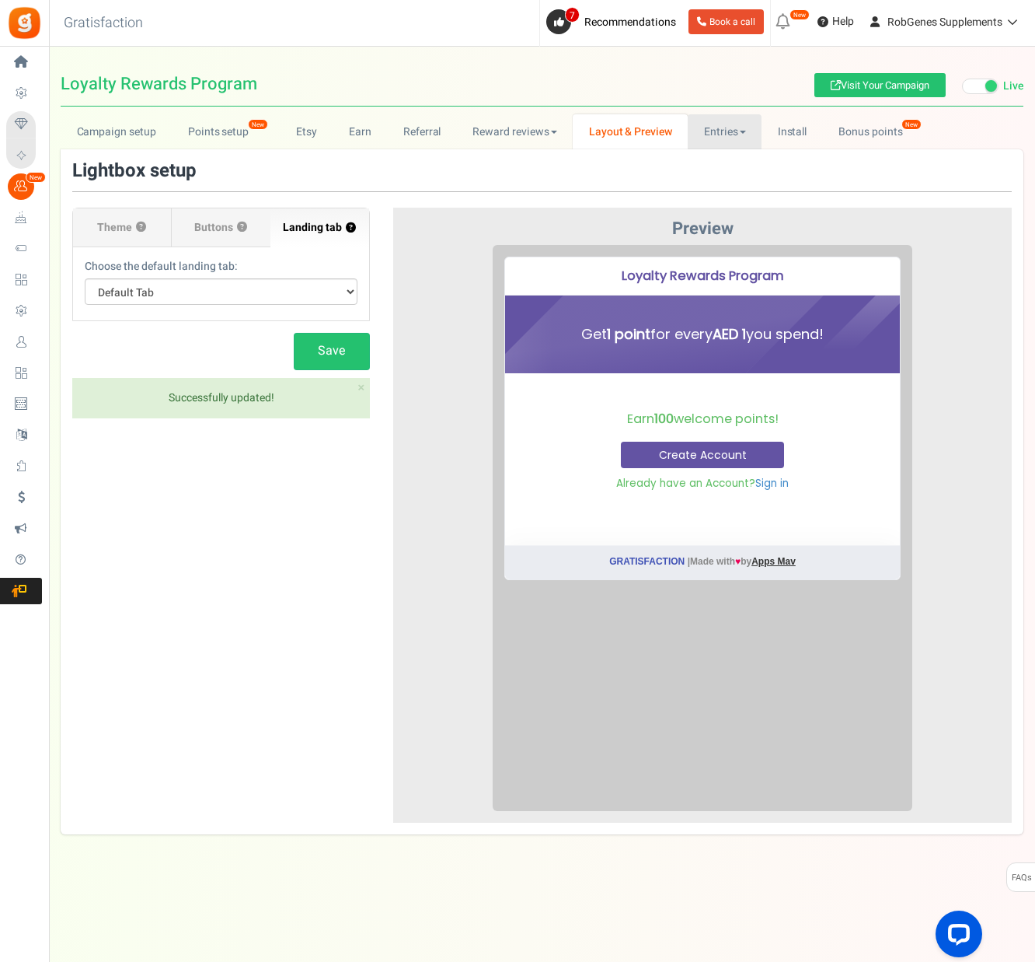
click at [715, 132] on link "Entries" at bounding box center [725, 131] width 74 height 35
click at [886, 126] on link "Bonus points New" at bounding box center [878, 131] width 111 height 35
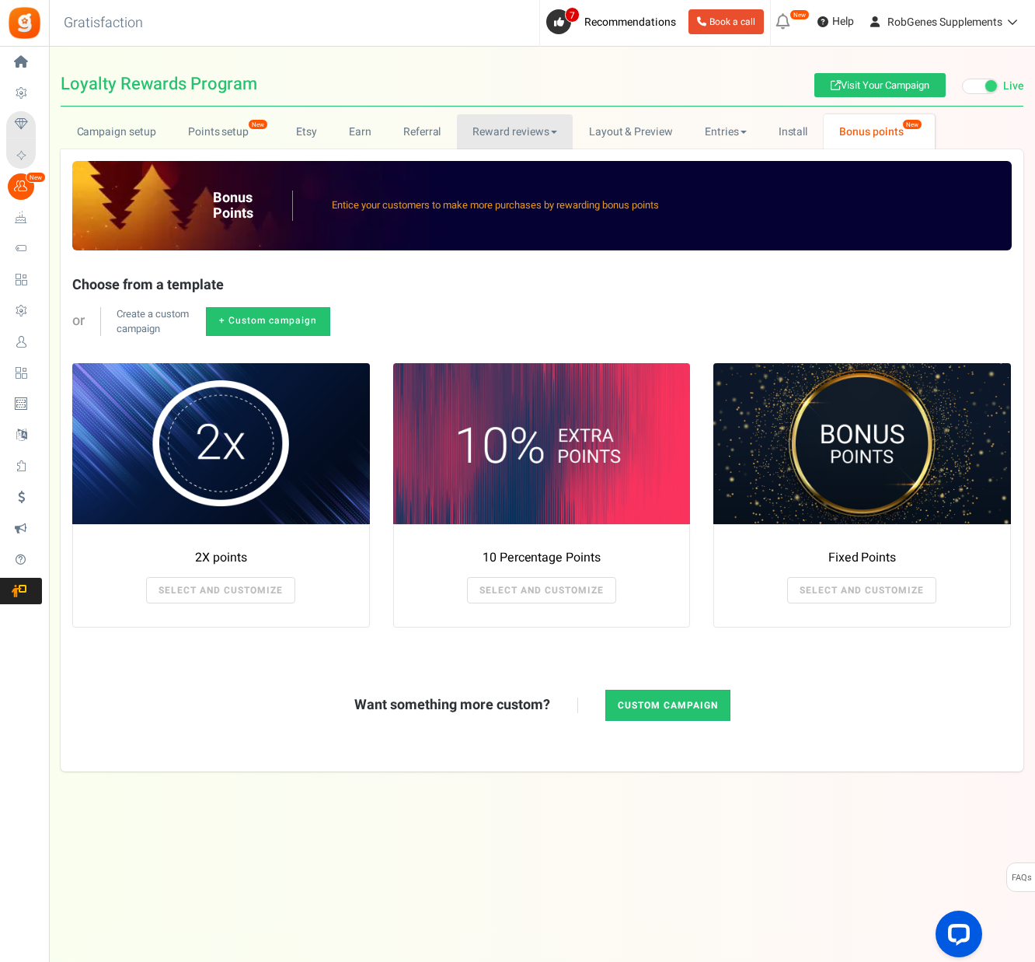
click at [495, 130] on link "Reward reviews" at bounding box center [515, 131] width 116 height 35
click at [402, 127] on link "Referral" at bounding box center [422, 131] width 70 height 35
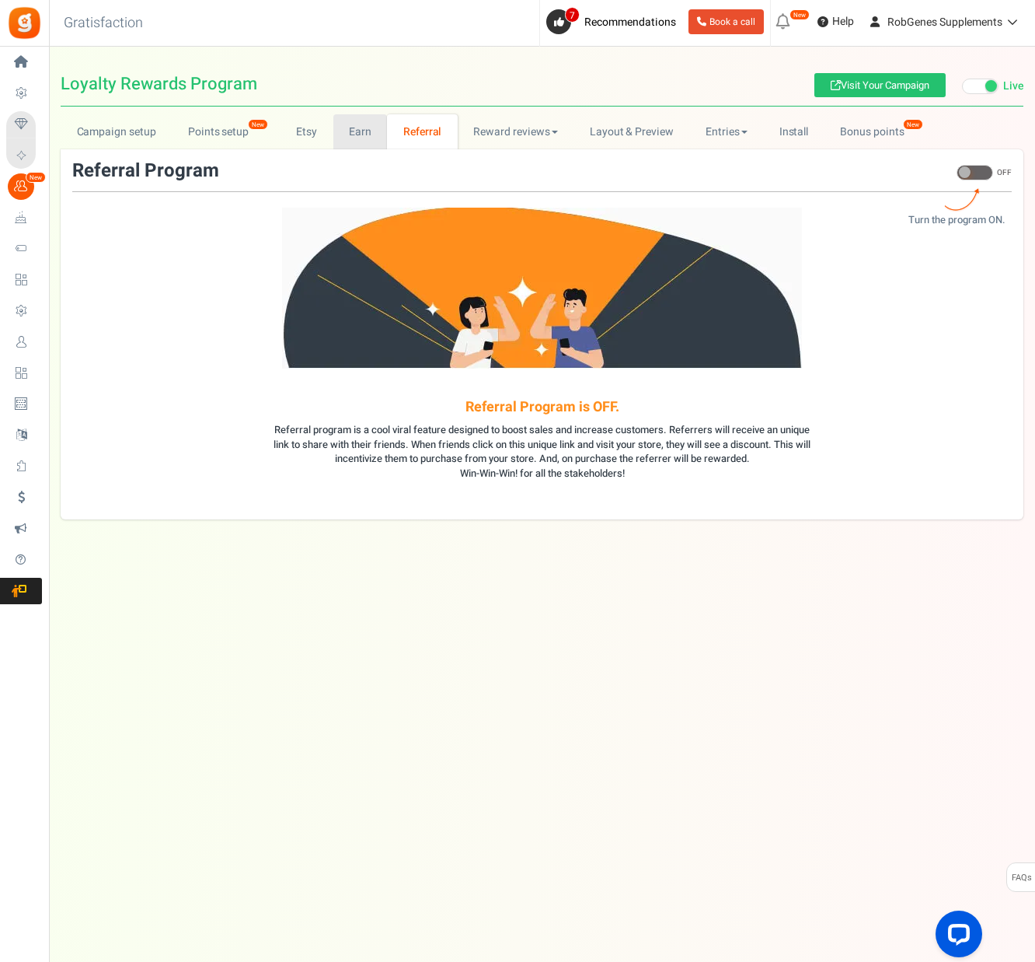
click at [339, 127] on link "Earn" at bounding box center [360, 131] width 54 height 35
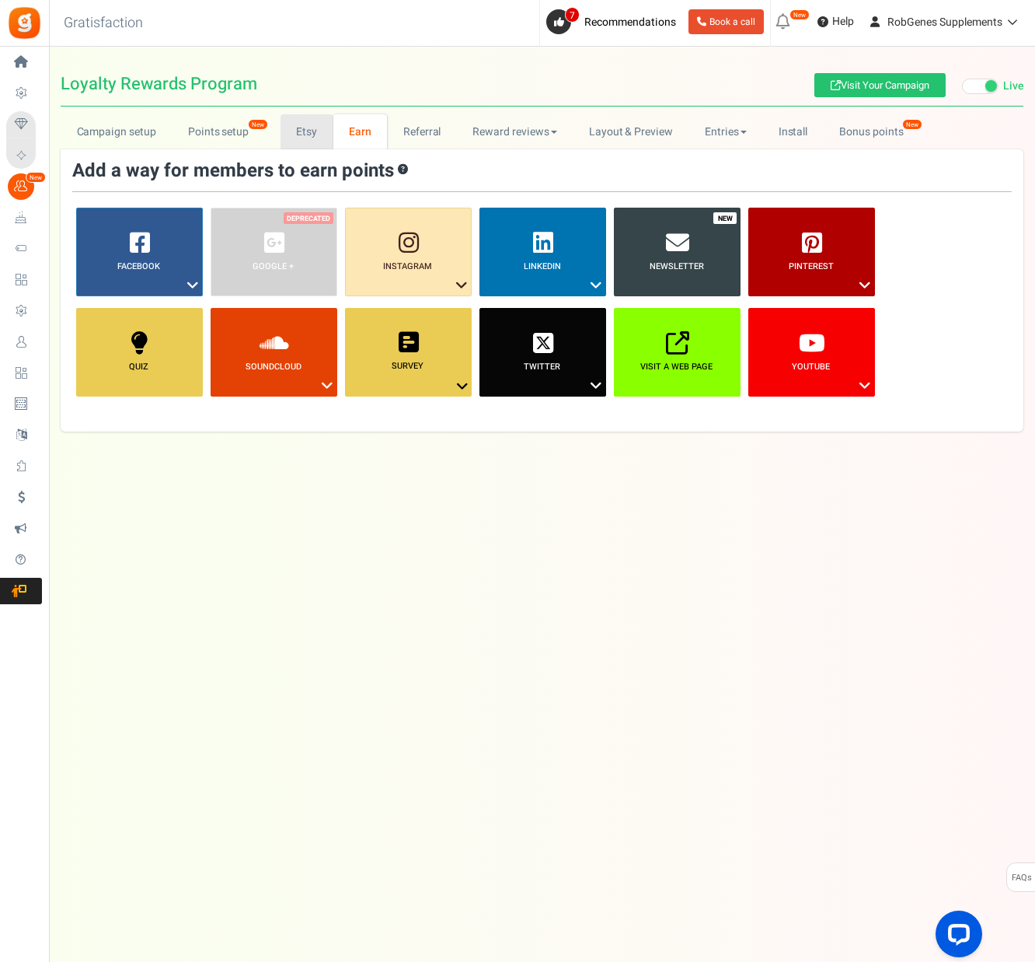
click at [288, 129] on link "Etsy" at bounding box center [307, 131] width 53 height 35
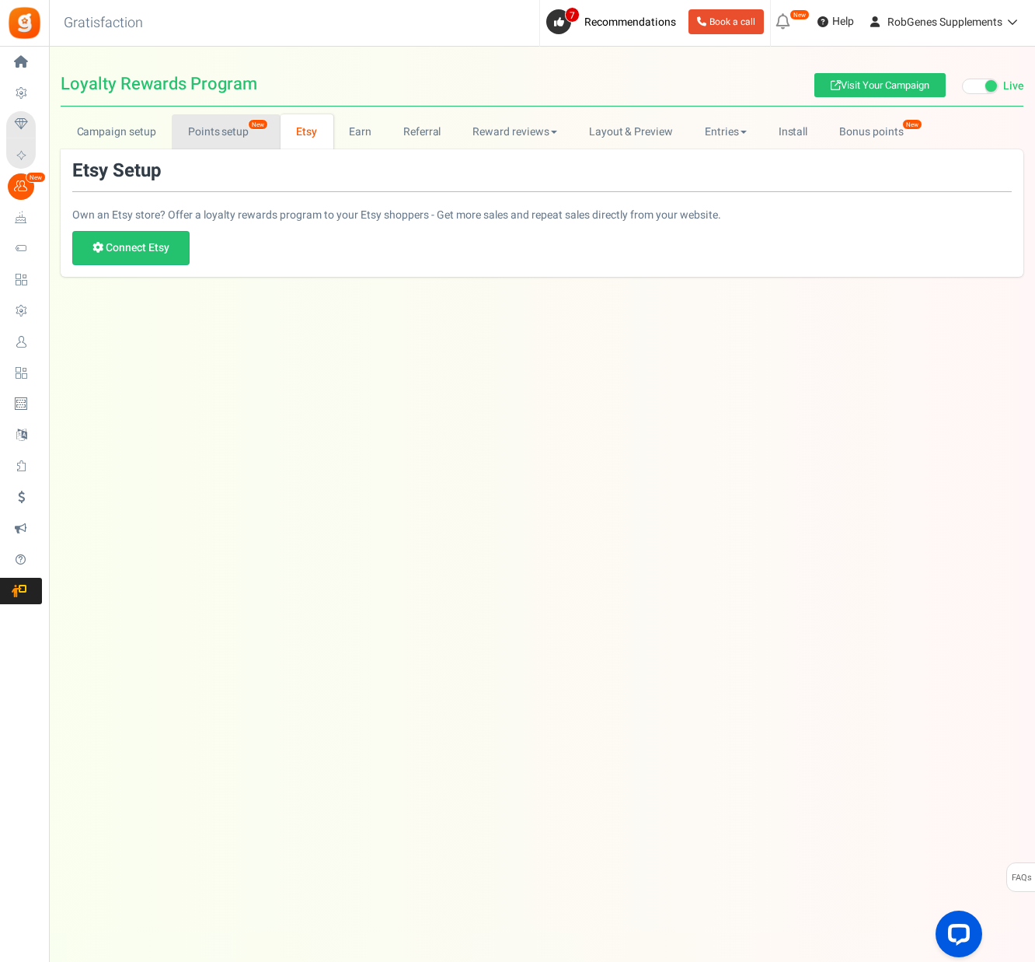
click at [205, 131] on link "Points setup New" at bounding box center [226, 131] width 108 height 35
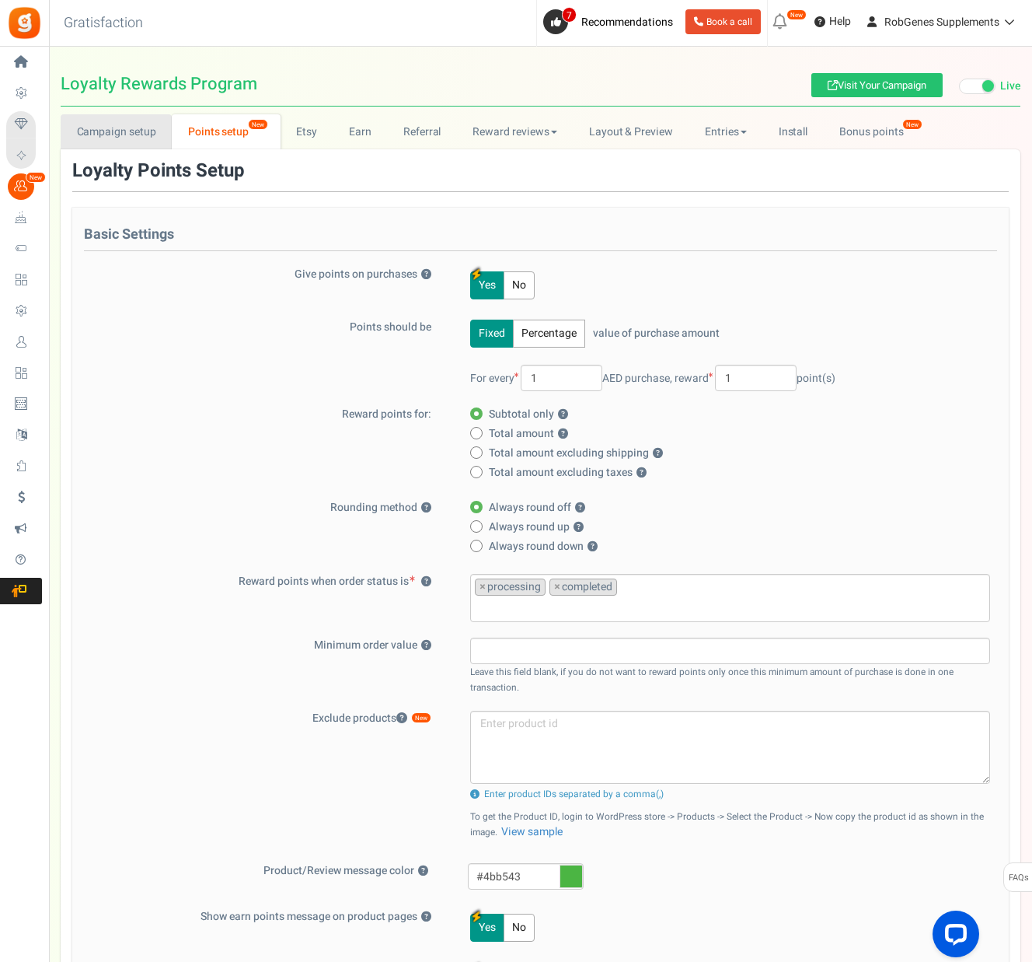
click at [107, 135] on link "Campaign setup" at bounding box center [116, 131] width 111 height 35
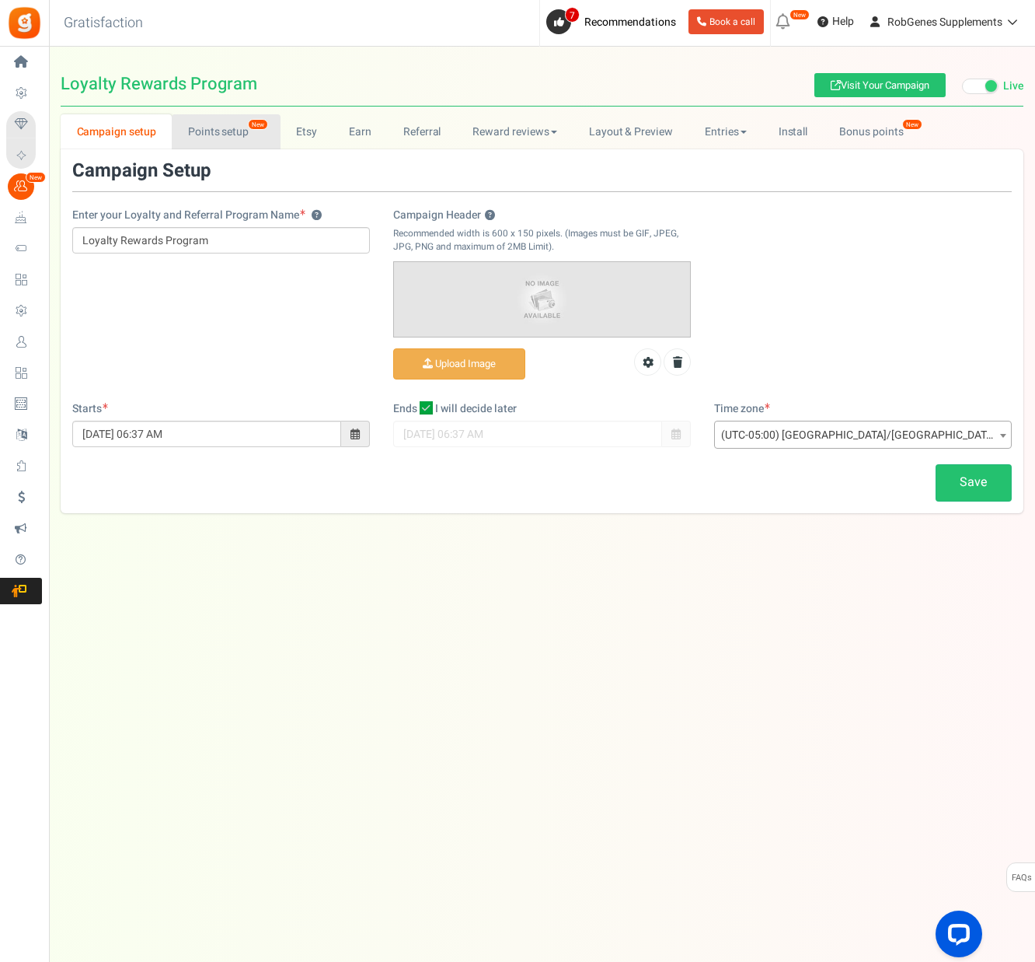
click at [196, 124] on link "Points setup New" at bounding box center [226, 131] width 108 height 35
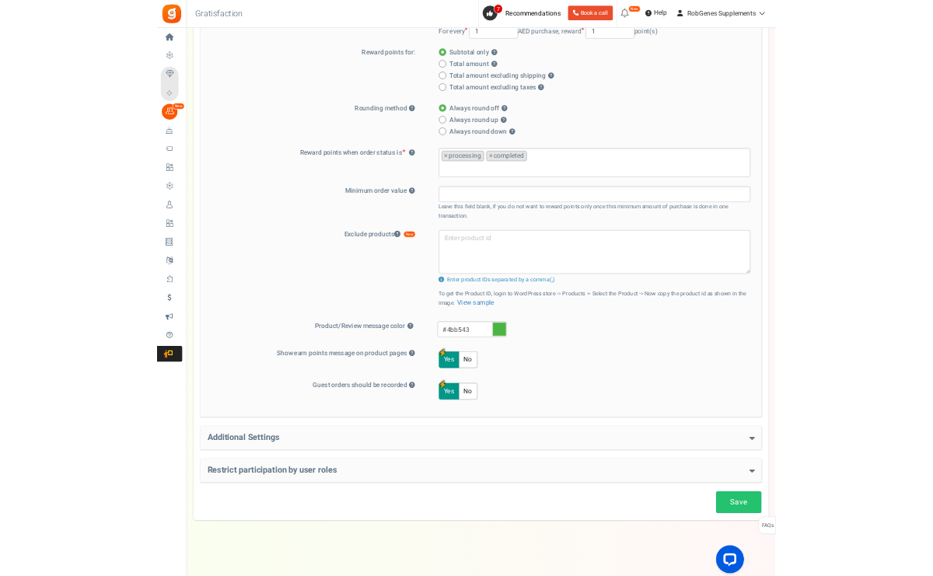
scroll to position [326, 0]
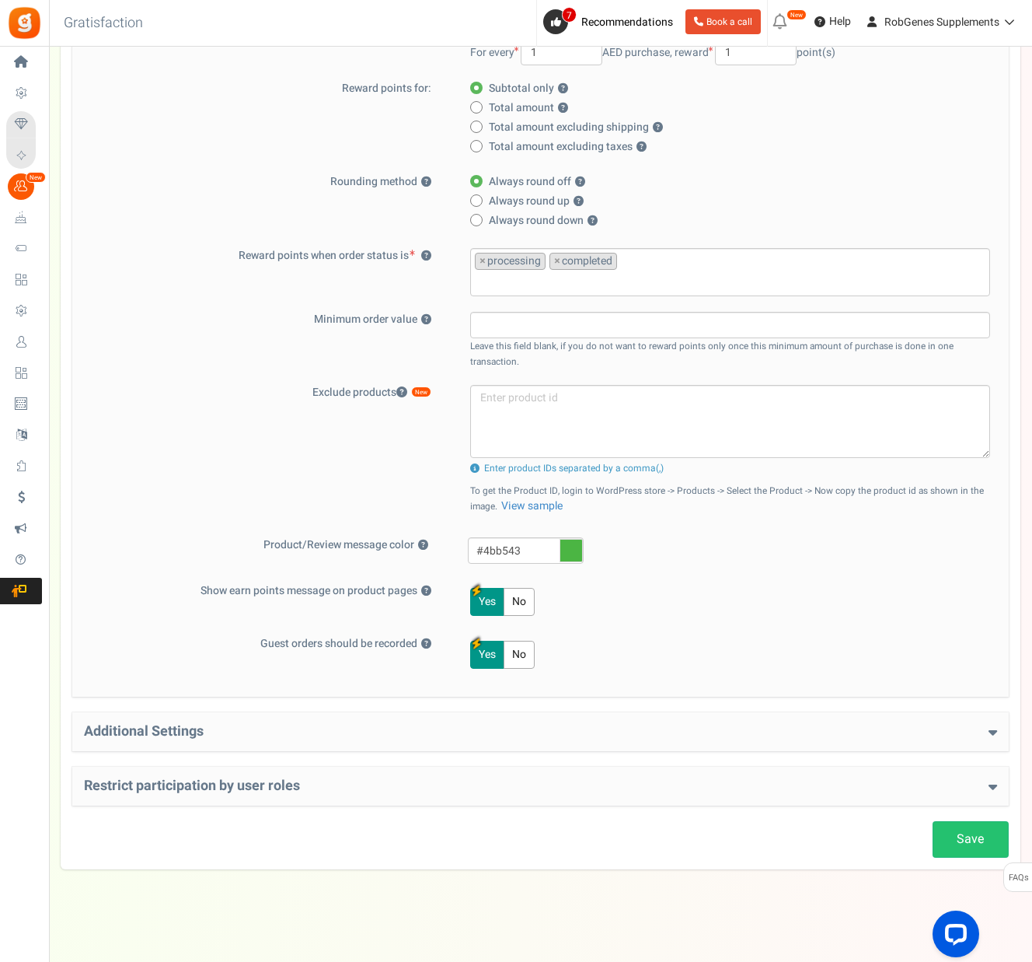
click at [578, 546] on icon at bounding box center [571, 550] width 23 height 23
click at [578, 546] on input "#4bb543" at bounding box center [526, 550] width 116 height 26
drag, startPoint x: 578, startPoint y: 546, endPoint x: 519, endPoint y: 544, distance: 59.1
click at [519, 544] on input "#4bb543" at bounding box center [526, 550] width 116 height 26
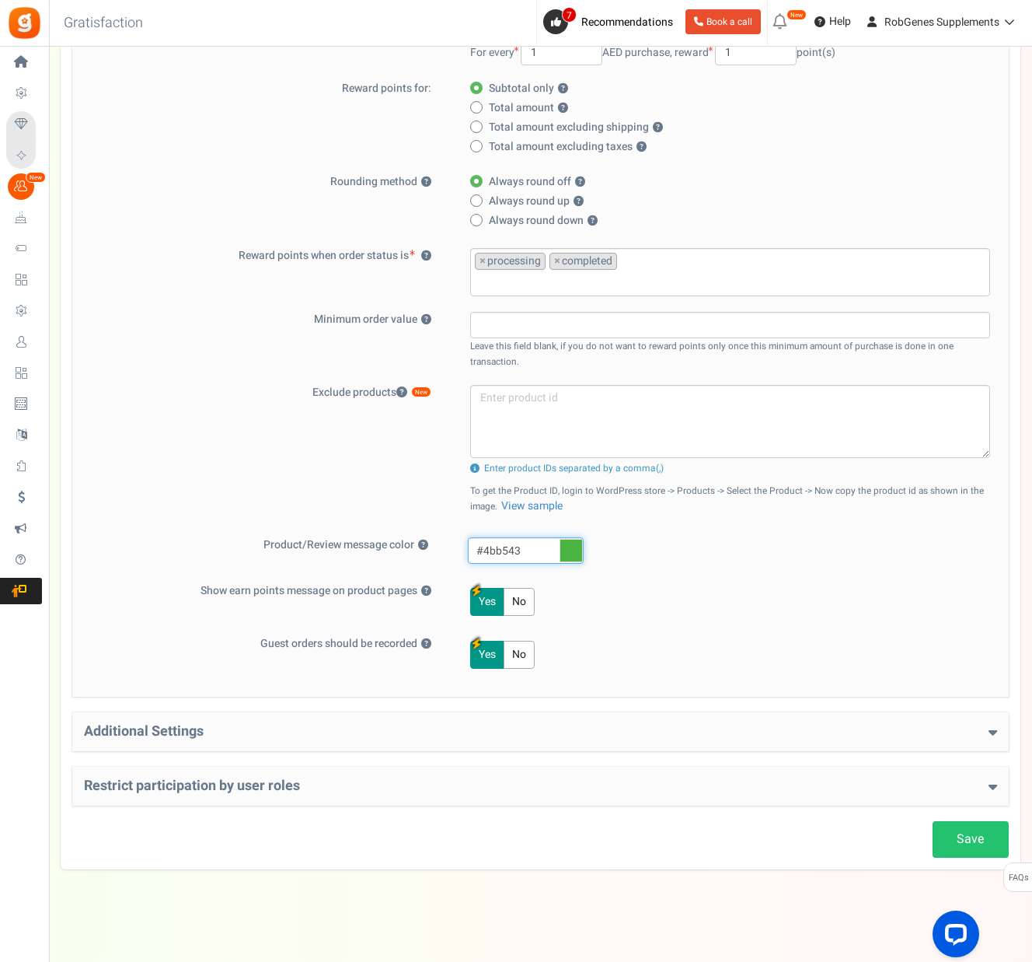
click at [519, 544] on input "#4bb543" at bounding box center [526, 550] width 116 height 26
paste input "6353A"
type input "#6353a3"
click at [665, 563] on div "#6353a3" at bounding box center [734, 552] width 557 height 30
click at [974, 834] on link "Save" at bounding box center [971, 839] width 76 height 37
